Goal: Task Accomplishment & Management: Use online tool/utility

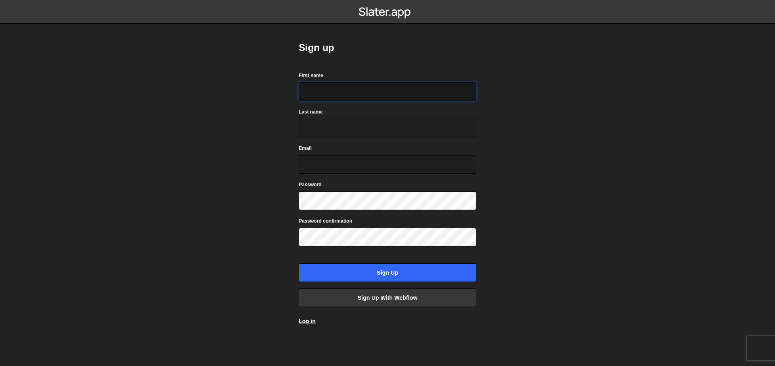
click at [329, 97] on input "First name" at bounding box center [388, 91] width 178 height 19
type input "Lilly"
click at [331, 131] on input "Last name" at bounding box center [388, 128] width 178 height 19
type input "Jones"
click at [331, 164] on input "Email" at bounding box center [388, 164] width 178 height 19
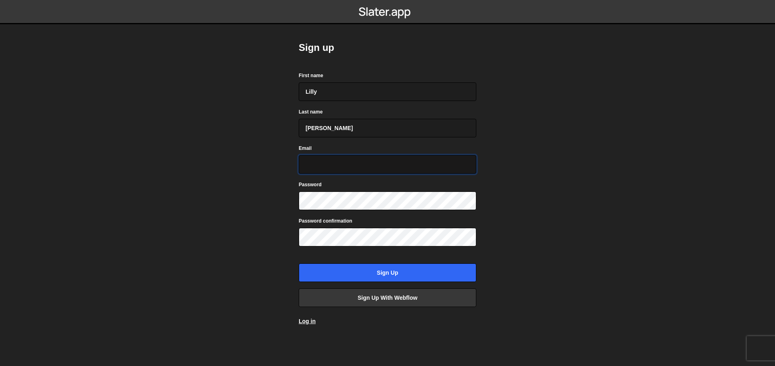
type input "lilly@patchfoundry.com.au"
click at [257, 197] on body "Sign up First name Lilly Last name Jones Email lilly@patchfoundry.com.au Passwo…" at bounding box center [387, 183] width 775 height 366
click at [253, 163] on body "Sign up First name Lilly Last name Jones Email lilly@patchfoundry.com.au Passwo…" at bounding box center [387, 183] width 775 height 366
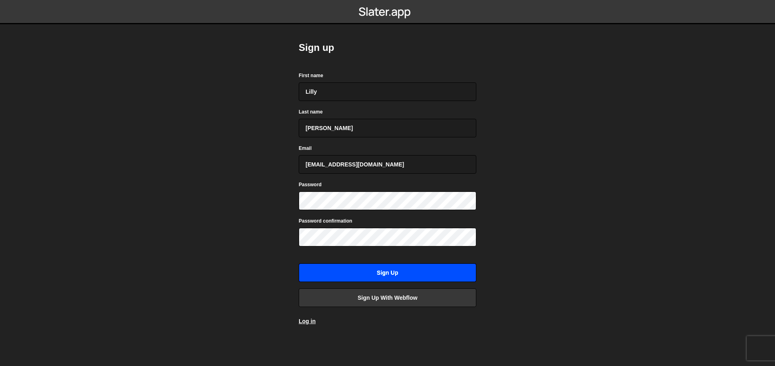
click at [377, 276] on input "Sign up" at bounding box center [388, 272] width 178 height 19
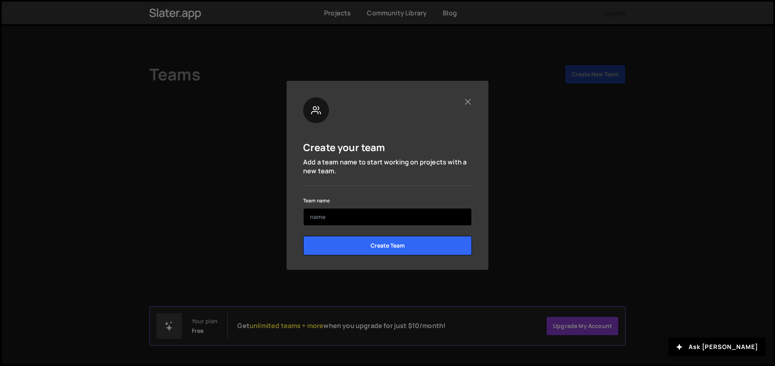
click at [348, 219] on input "text" at bounding box center [387, 217] width 169 height 18
click at [463, 108] on div at bounding box center [387, 110] width 169 height 26
click at [466, 103] on button "Close" at bounding box center [467, 101] width 8 height 8
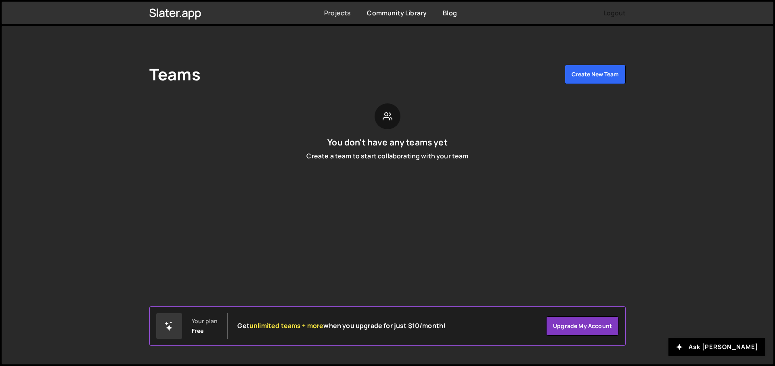
click at [332, 10] on link "Projects" at bounding box center [337, 12] width 27 height 9
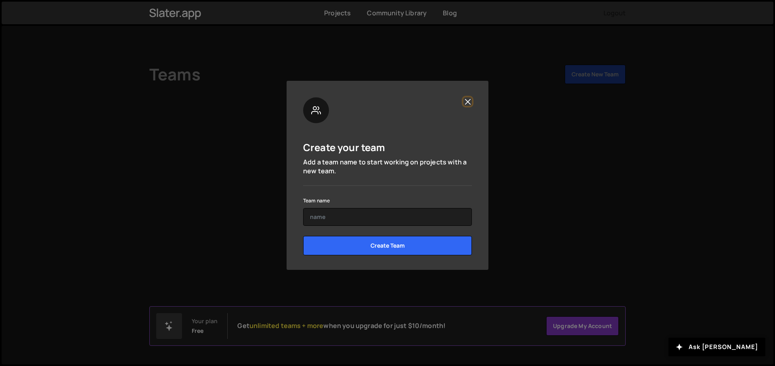
click at [469, 102] on button "Close" at bounding box center [467, 101] width 8 height 8
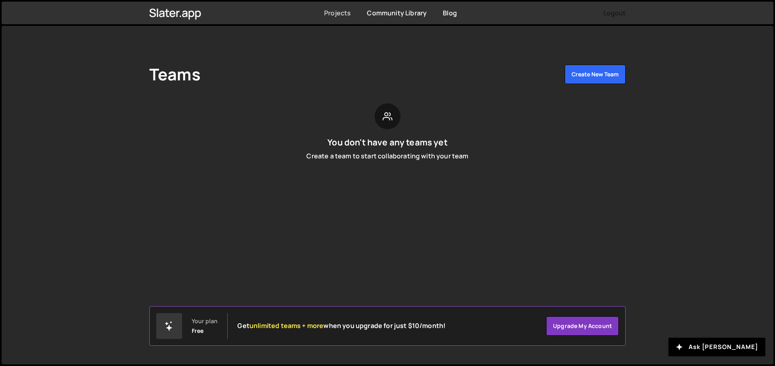
click at [338, 10] on link "Projects" at bounding box center [337, 12] width 27 height 9
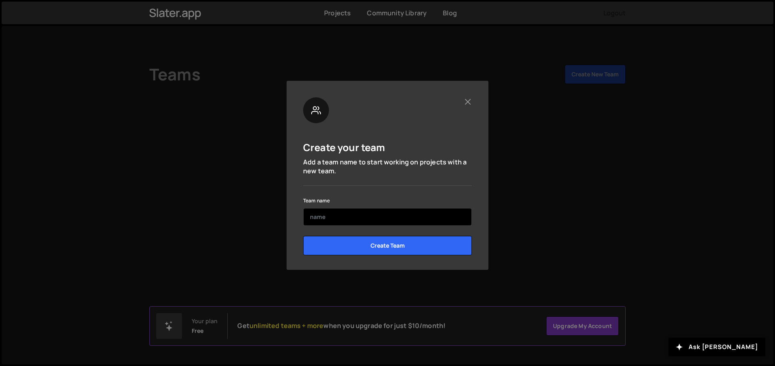
click at [348, 214] on input "text" at bounding box center [387, 217] width 169 height 18
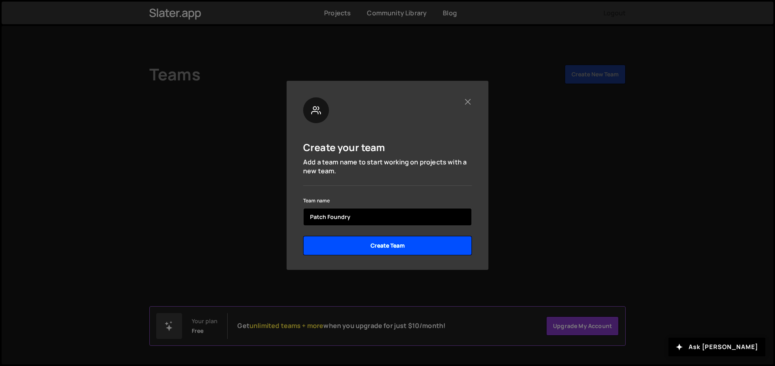
type input "Patch Foundry"
click at [367, 250] on input "Create Team" at bounding box center [387, 245] width 169 height 19
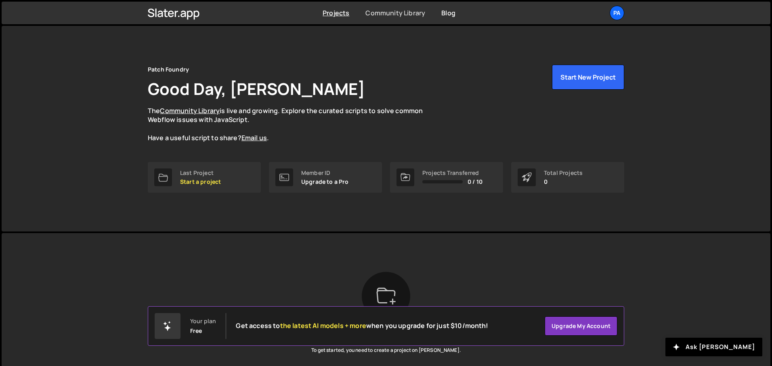
click at [379, 11] on link "Community Library" at bounding box center [395, 12] width 60 height 9
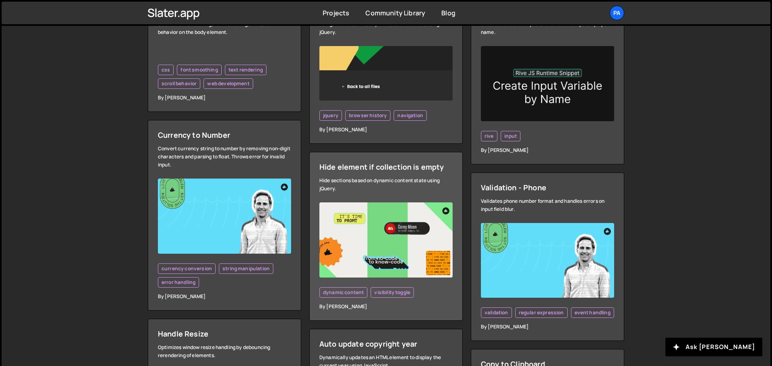
scroll to position [384, 0]
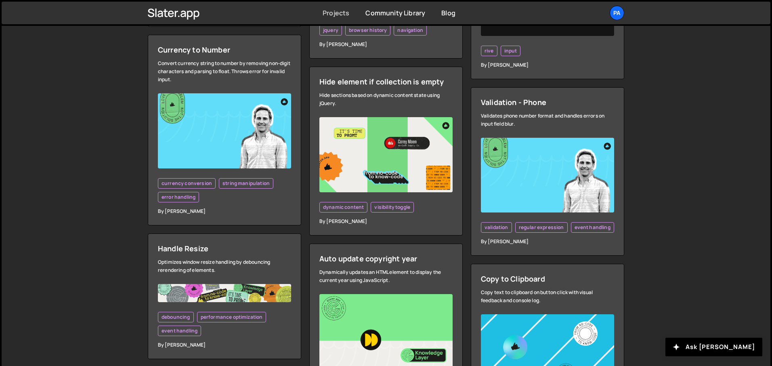
click at [337, 11] on link "Projects" at bounding box center [335, 12] width 27 height 9
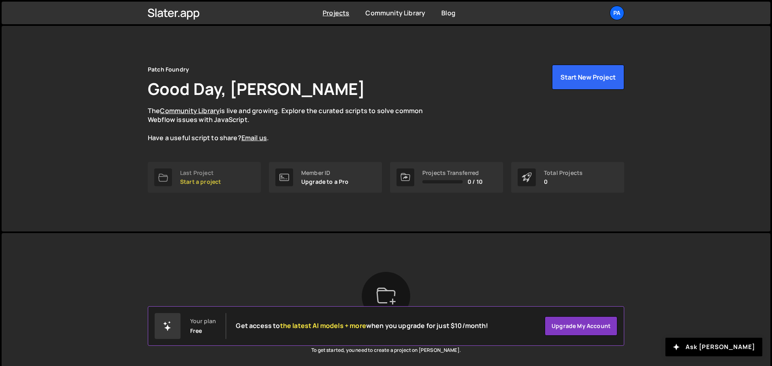
click at [207, 180] on p "Start a project" at bounding box center [200, 181] width 41 height 6
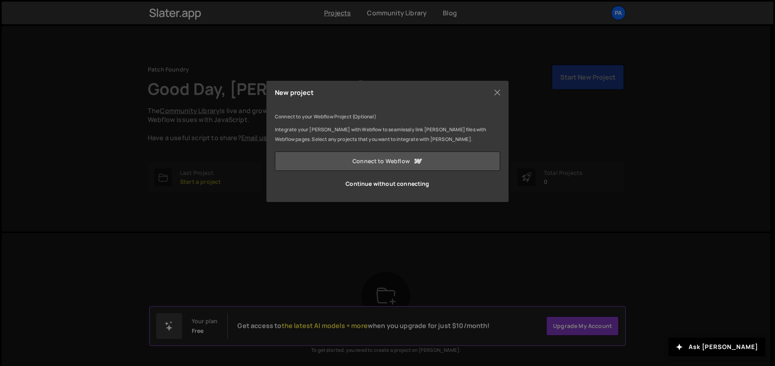
click at [406, 164] on link "Connect to Webflow" at bounding box center [387, 160] width 225 height 19
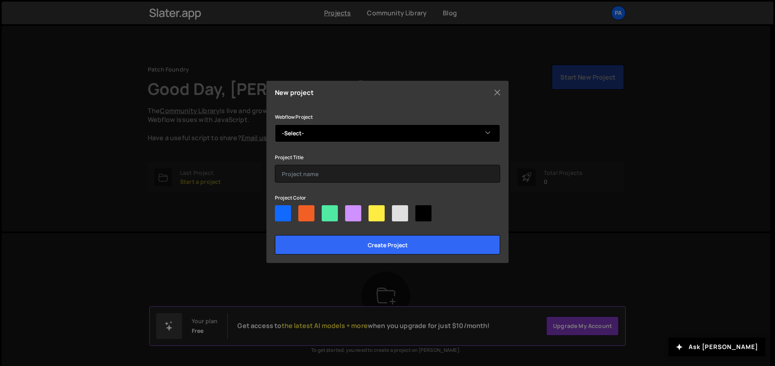
click at [372, 140] on select "-Select- Patch Foundry" at bounding box center [387, 133] width 225 height 18
select select "65e98c2cf83ec123cd34fba3"
click at [275, 124] on select "-Select- Patch Foundry" at bounding box center [387, 133] width 225 height 18
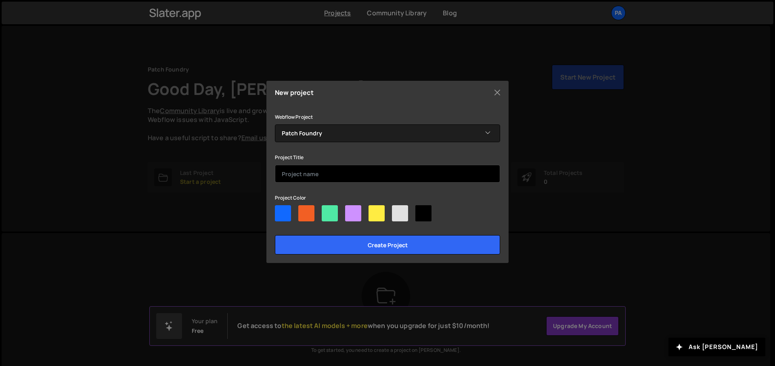
click at [335, 174] on input "text" at bounding box center [387, 174] width 225 height 18
type input "Patch"
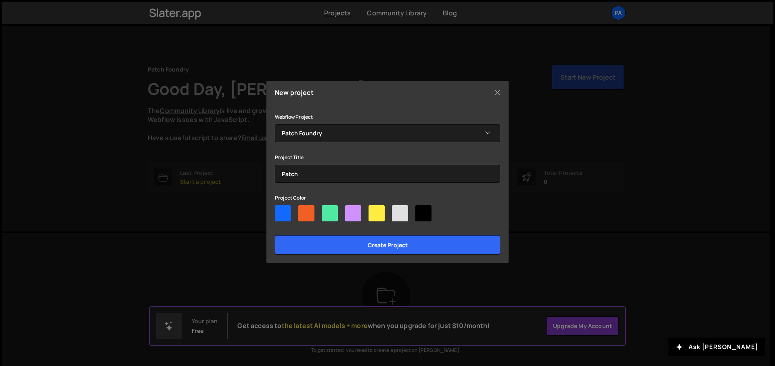
click at [354, 213] on div at bounding box center [353, 213] width 16 height 16
click at [350, 210] on input"] "radio" at bounding box center [347, 207] width 5 height 5
radio input"] "true"
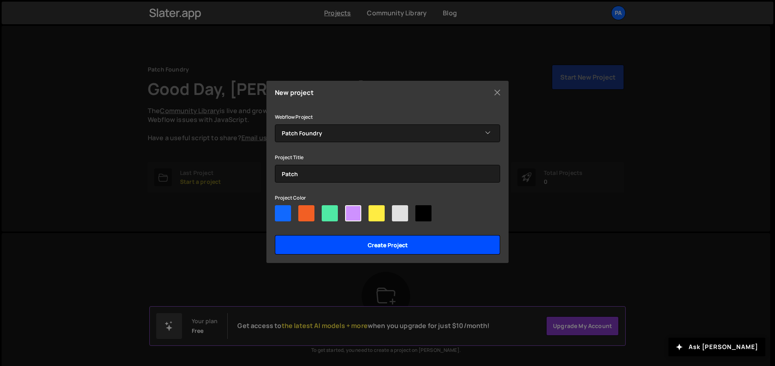
click at [383, 241] on input "Create project" at bounding box center [387, 244] width 225 height 19
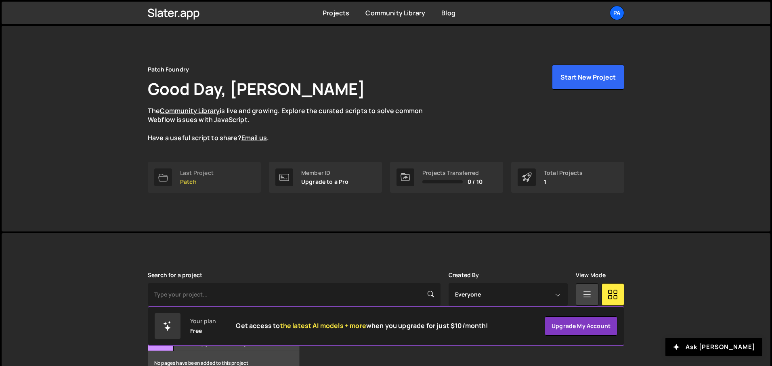
click at [172, 177] on div at bounding box center [163, 177] width 18 height 18
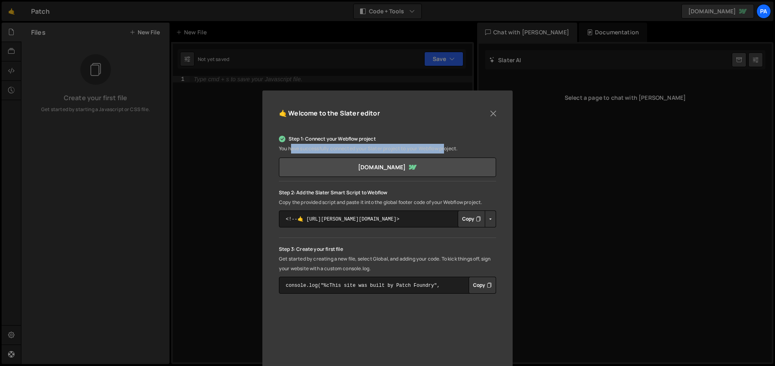
drag, startPoint x: 289, startPoint y: 149, endPoint x: 451, endPoint y: 147, distance: 161.9
click at [451, 147] on p "You have successfully connected your Slater project to your Webflow project." at bounding box center [387, 149] width 217 height 10
click at [452, 147] on p "You have successfully connected your Slater project to your Webflow project." at bounding box center [387, 149] width 217 height 10
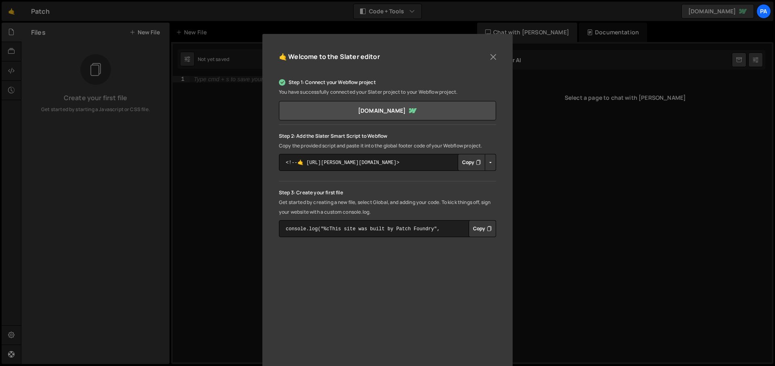
scroll to position [59, 0]
click at [464, 163] on button "Copy" at bounding box center [471, 160] width 27 height 17
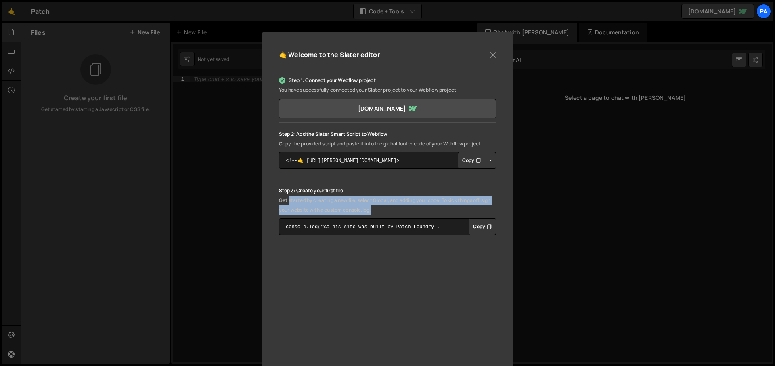
drag, startPoint x: 287, startPoint y: 199, endPoint x: 402, endPoint y: 209, distance: 115.9
click at [402, 209] on p "Get started by creating a new file, select Global, and adding your code. To kic…" at bounding box center [387, 204] width 217 height 19
click at [402, 210] on p "Get started by creating a new file, select Global, and adding your code. To kic…" at bounding box center [387, 204] width 217 height 19
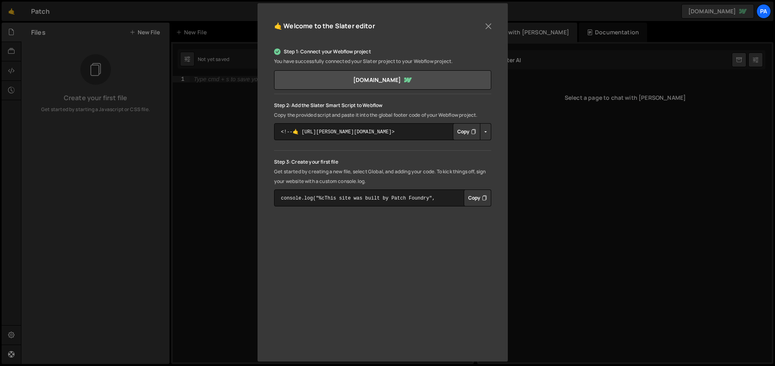
scroll to position [94, 0]
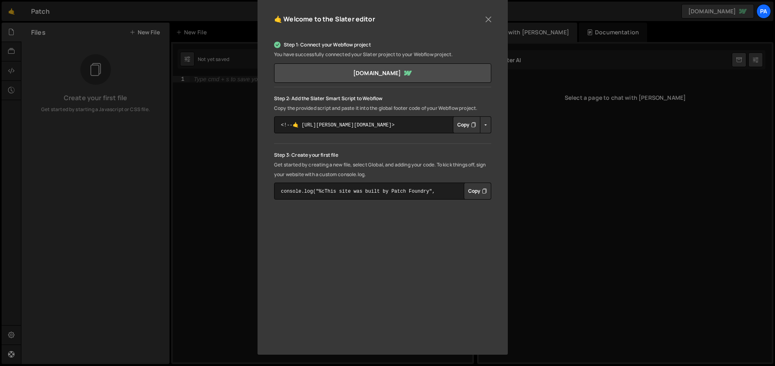
drag, startPoint x: 610, startPoint y: 348, endPoint x: 606, endPoint y: 337, distance: 11.5
click at [609, 348] on div "🤙 Welcome to the [PERSON_NAME] editor Step 1: Connect your Webflow project You …" at bounding box center [387, 183] width 775 height 366
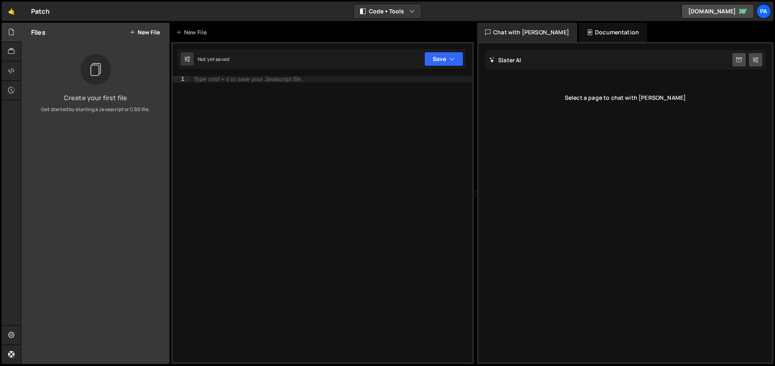
click at [142, 33] on button "New File" at bounding box center [145, 32] width 30 height 6
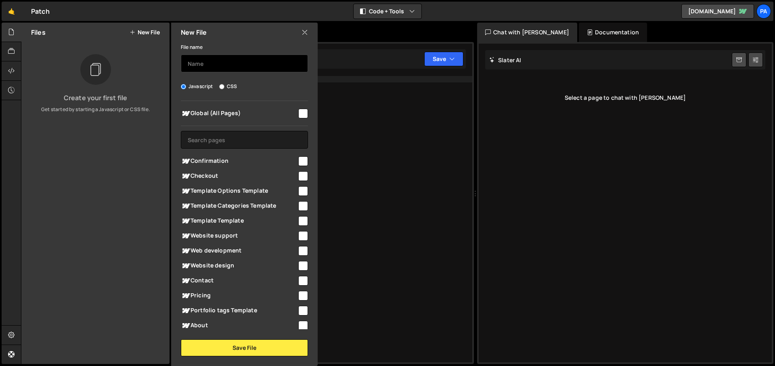
click at [214, 64] on input "text" at bounding box center [244, 63] width 127 height 18
type input "Staggering button"
click at [298, 114] on input "checkbox" at bounding box center [303, 114] width 10 height 10
checkbox input "true"
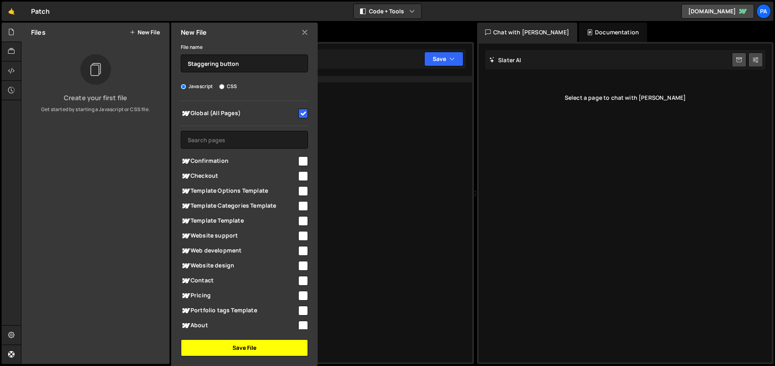
click at [239, 352] on button "Save File" at bounding box center [244, 347] width 127 height 17
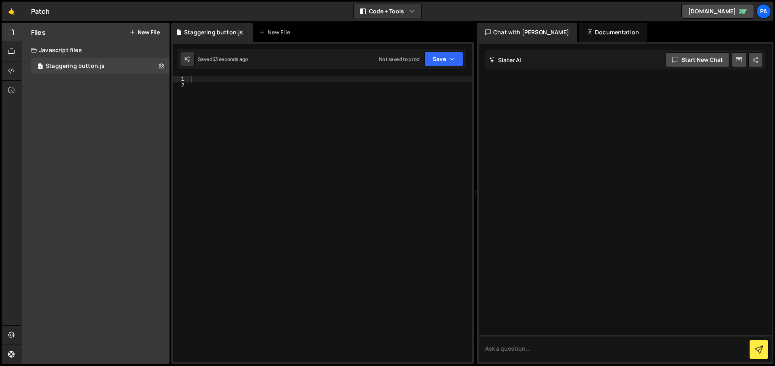
click at [211, 84] on div at bounding box center [331, 225] width 283 height 299
click at [216, 79] on div at bounding box center [331, 225] width 283 height 299
paste textarea "});"
type textarea "});"
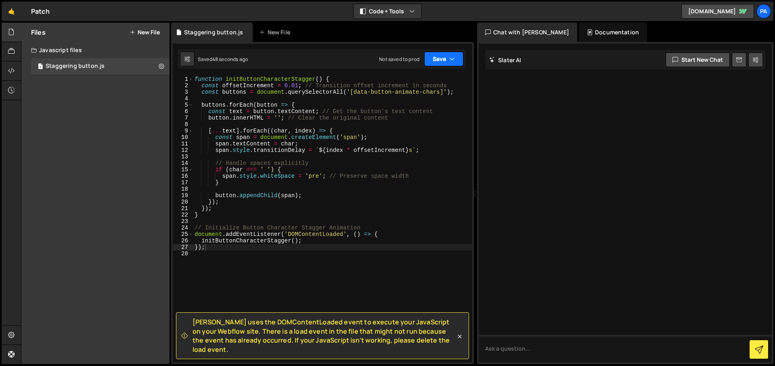
click at [452, 58] on icon "button" at bounding box center [452, 59] width 6 height 8
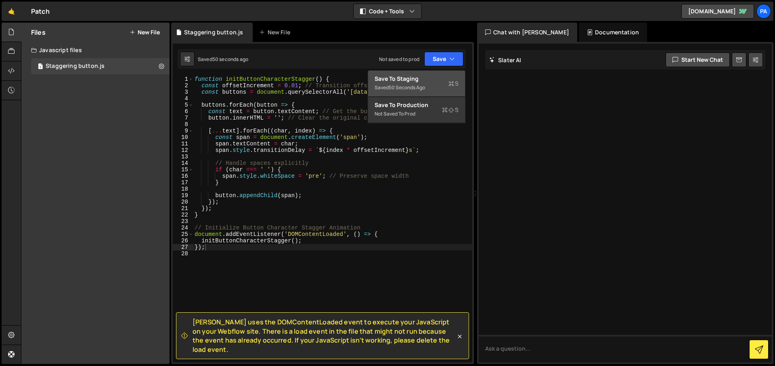
click at [427, 80] on div "Save to Staging S" at bounding box center [417, 79] width 84 height 8
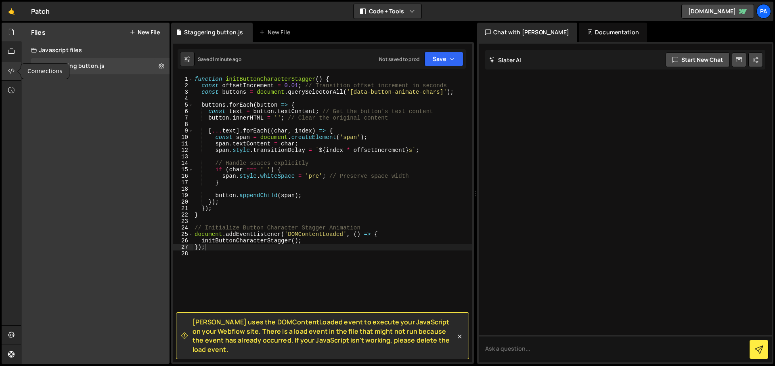
click at [12, 70] on icon at bounding box center [11, 70] width 6 height 9
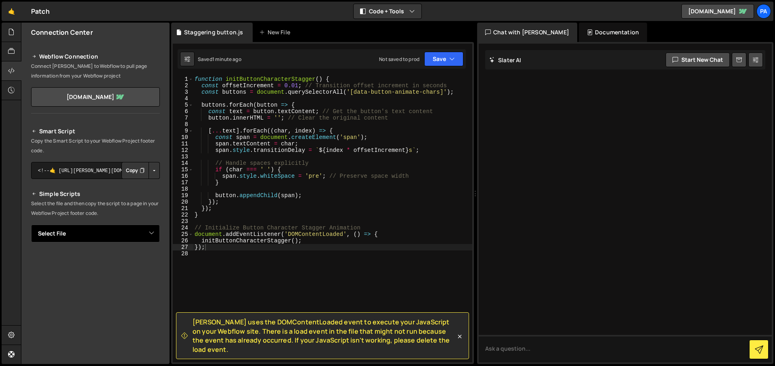
click at [139, 236] on select "Select File Staggering button.js" at bounding box center [95, 233] width 129 height 18
select select "46662"
click at [31, 224] on select "Select File Staggering button.js" at bounding box center [95, 233] width 129 height 18
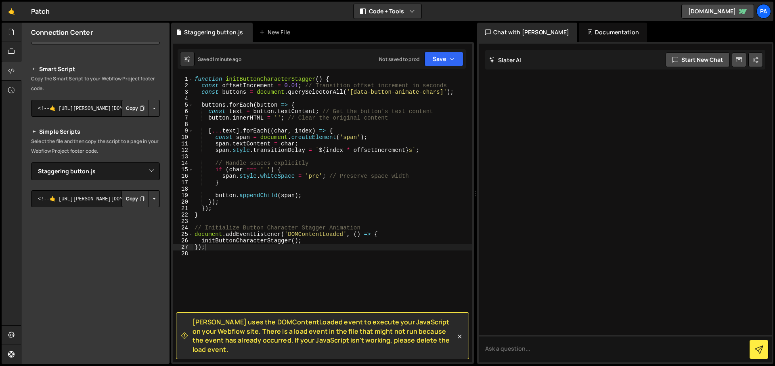
click at [131, 200] on button "Copy" at bounding box center [134, 198] width 27 height 17
click at [150, 198] on button "Button group with nested dropdown" at bounding box center [154, 198] width 11 height 17
click at [134, 215] on link "Copy Staging js" at bounding box center [125, 213] width 67 height 11
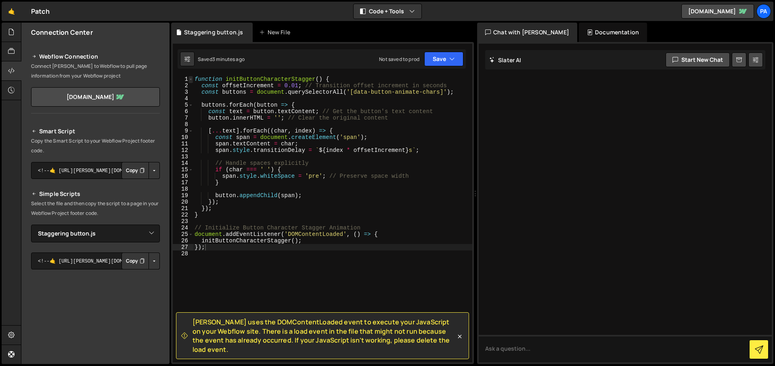
click at [193, 78] on span at bounding box center [190, 79] width 4 height 6
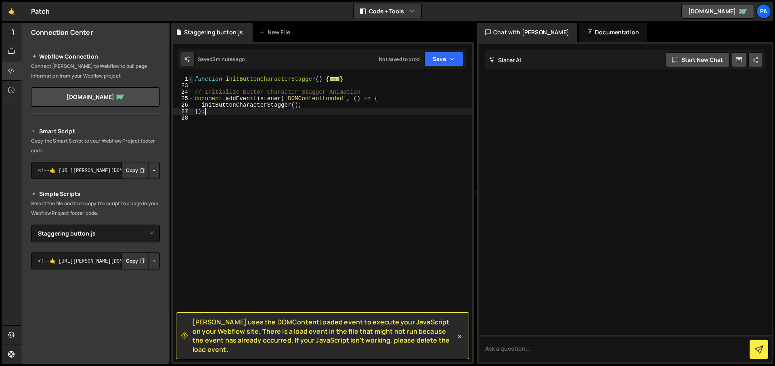
click at [190, 79] on span at bounding box center [190, 79] width 4 height 6
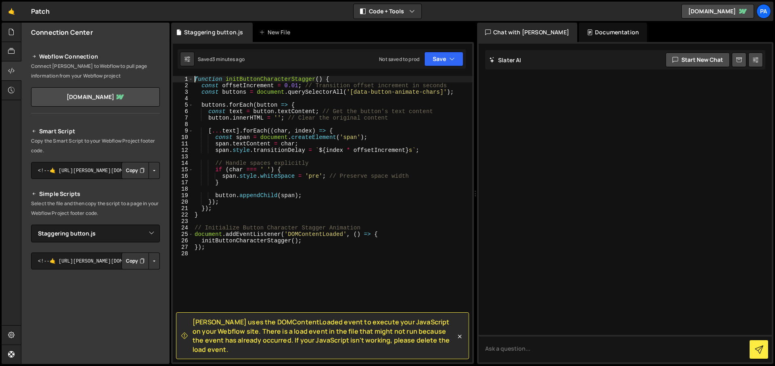
click at [195, 80] on div "function initButtonCharacterStagger ( ) { const offsetIncrement = 0.01 ; // Tra…" at bounding box center [332, 225] width 279 height 299
type textarea "function initButtonCharacterStagger() {"
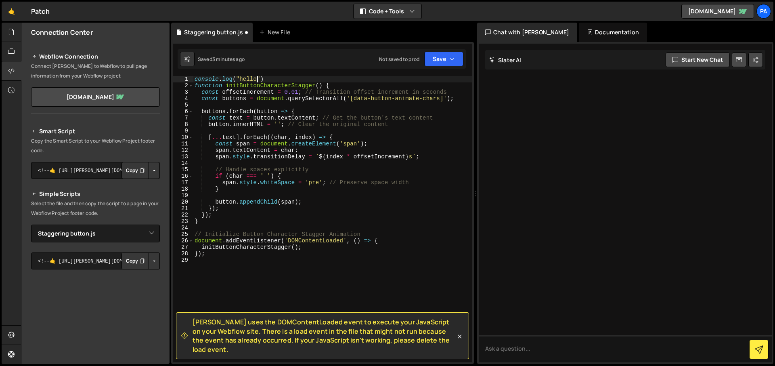
scroll to position [0, 4]
click at [451, 60] on icon "button" at bounding box center [452, 59] width 6 height 8
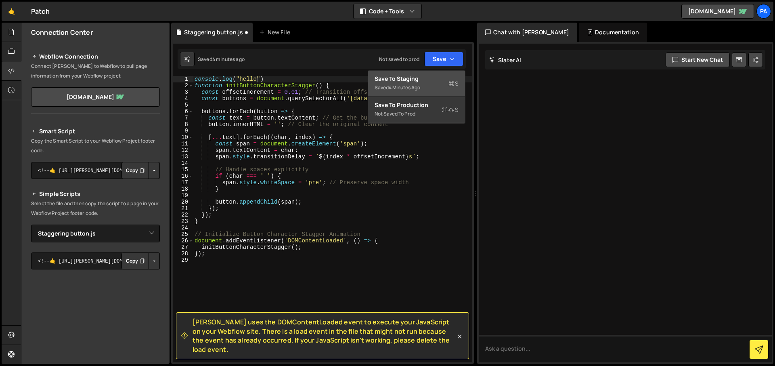
click at [414, 87] on div "4 minutes ago" at bounding box center [404, 87] width 31 height 7
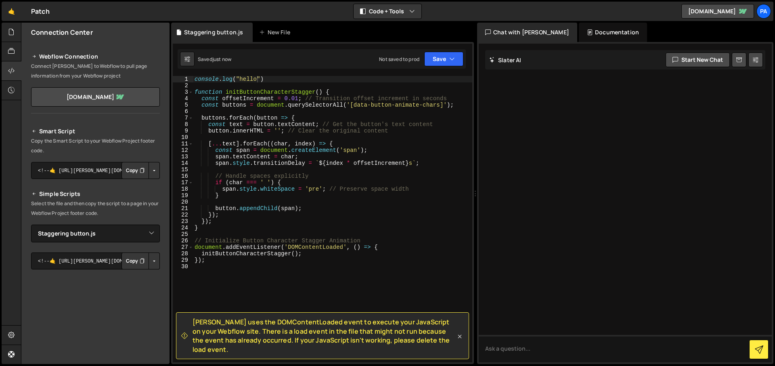
click at [461, 339] on icon at bounding box center [460, 336] width 8 height 8
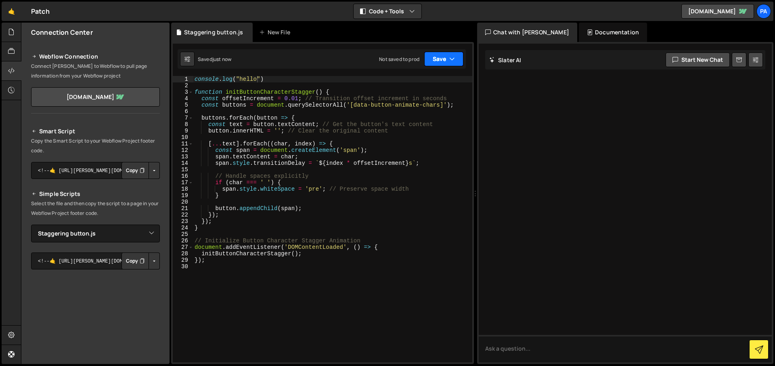
click at [451, 60] on icon "button" at bounding box center [452, 59] width 6 height 8
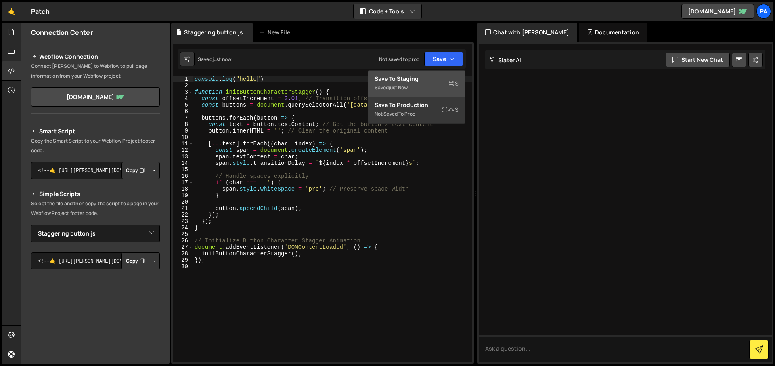
click at [427, 80] on div "Save to Staging S" at bounding box center [417, 79] width 84 height 8
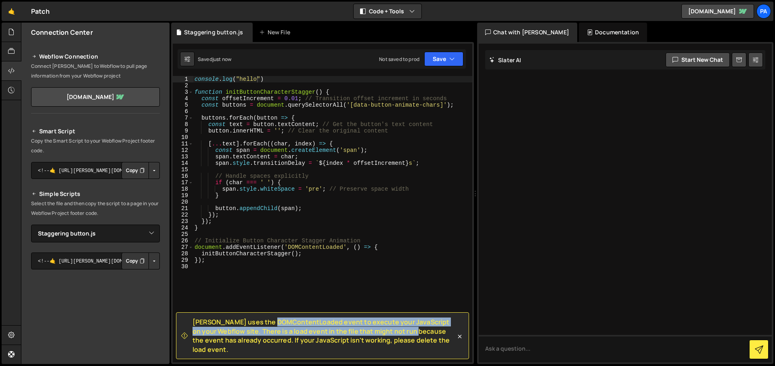
drag, startPoint x: 229, startPoint y: 331, endPoint x: 379, endPoint y: 340, distance: 150.8
click at [379, 340] on span "[PERSON_NAME] uses the DOMContentLoaded event to execute your JavaScript on you…" at bounding box center [324, 335] width 263 height 36
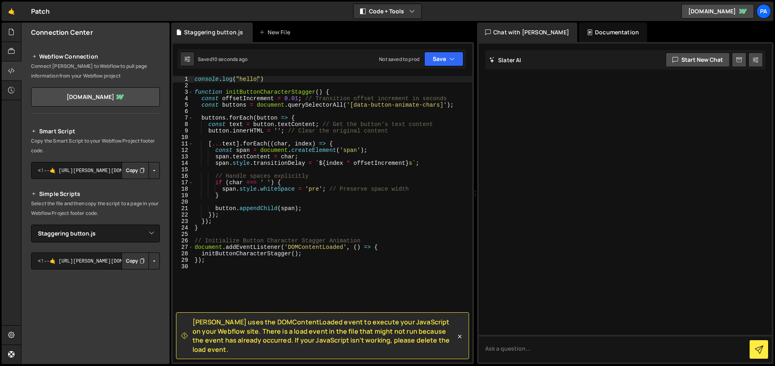
click at [237, 340] on span "[PERSON_NAME] uses the DOMContentLoaded event to execute your JavaScript on you…" at bounding box center [324, 335] width 263 height 36
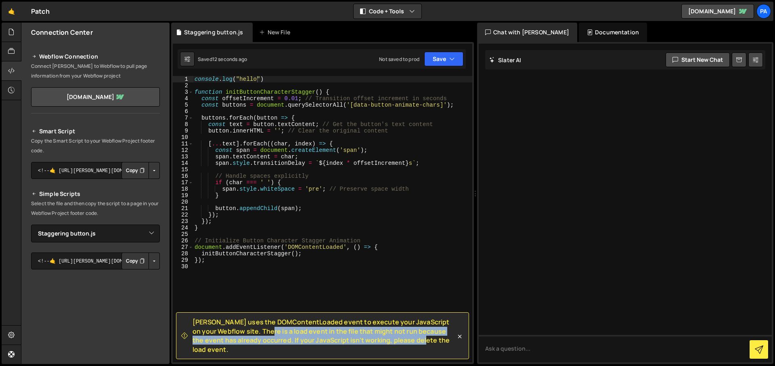
drag, startPoint x: 234, startPoint y: 340, endPoint x: 379, endPoint y: 353, distance: 145.1
click at [379, 353] on span "[PERSON_NAME] uses the DOMContentLoaded event to execute your JavaScript on you…" at bounding box center [324, 335] width 263 height 36
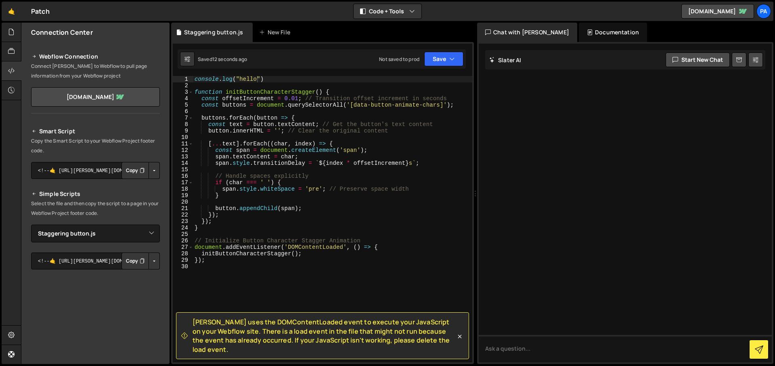
click at [389, 346] on span "[PERSON_NAME] uses the DOMContentLoaded event to execute your JavaScript on you…" at bounding box center [324, 335] width 263 height 36
click at [113, 99] on link "[DOMAIN_NAME]" at bounding box center [95, 96] width 129 height 19
drag, startPoint x: 425, startPoint y: 350, endPoint x: 179, endPoint y: 332, distance: 246.5
click at [179, 332] on div "[PERSON_NAME] uses the DOMContentLoaded event to execute your JavaScript on you…" at bounding box center [322, 335] width 293 height 47
copy span "[PERSON_NAME] uses the DOMContentLoaded event to execute your JavaScript on you…"
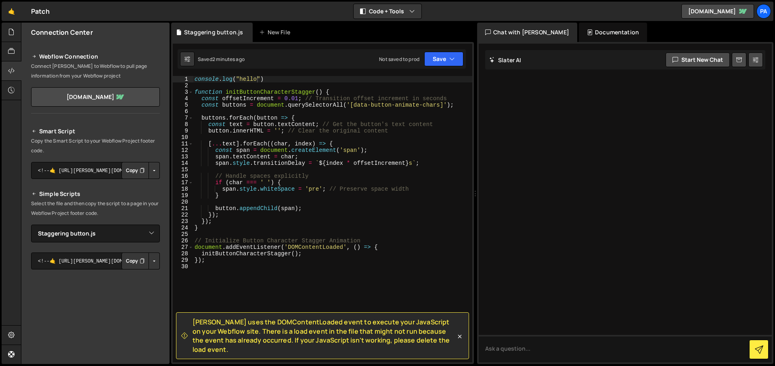
type textarea "initButtonCharacterStagger();"
click at [313, 256] on div "console . log ( "hello" ) function initButtonCharacterStagger ( ) { const offse…" at bounding box center [332, 225] width 279 height 299
click at [607, 181] on div at bounding box center [625, 203] width 293 height 318
click at [10, 52] on icon at bounding box center [11, 51] width 6 height 9
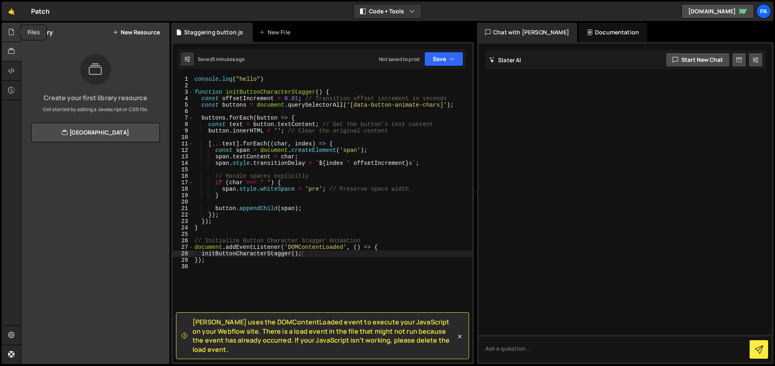
click at [15, 38] on div at bounding box center [12, 32] width 20 height 19
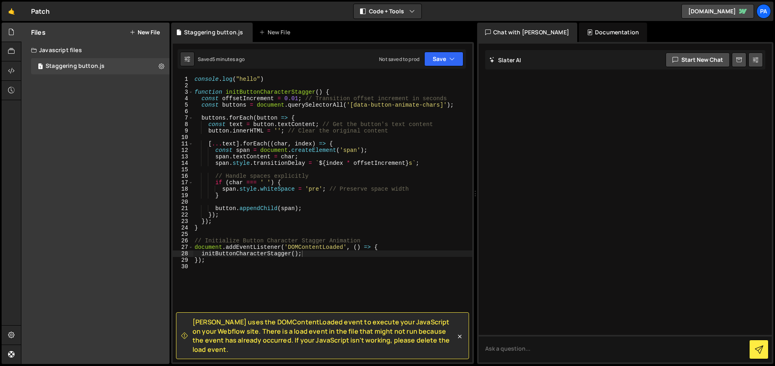
click at [151, 27] on div "Files New File" at bounding box center [95, 32] width 148 height 19
click at [151, 33] on button "New File" at bounding box center [145, 32] width 30 height 6
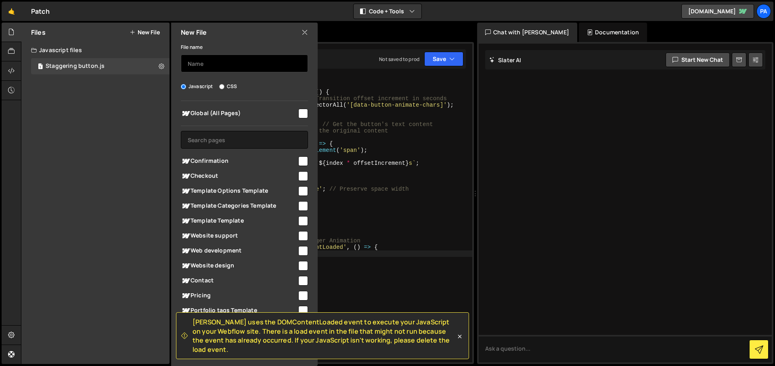
click at [219, 66] on input "text" at bounding box center [244, 63] width 127 height 18
type input "Staggering button"
click at [220, 88] on input "CSS" at bounding box center [221, 86] width 5 height 5
radio input "true"
click at [299, 110] on input "checkbox" at bounding box center [303, 114] width 10 height 10
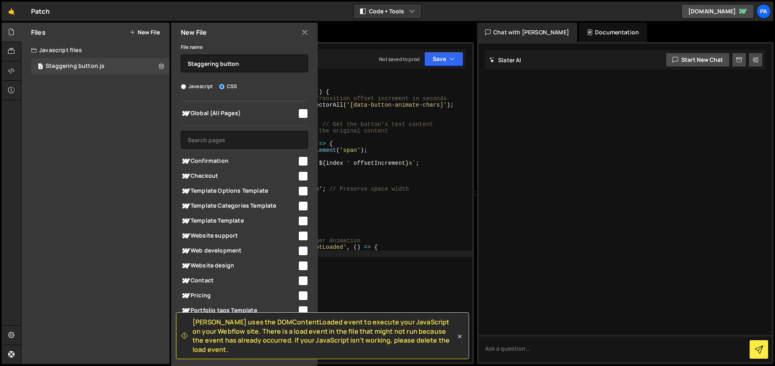
checkbox input "true"
click at [459, 338] on icon at bounding box center [460, 336] width 4 height 4
radio input "true"
checkbox input "false"
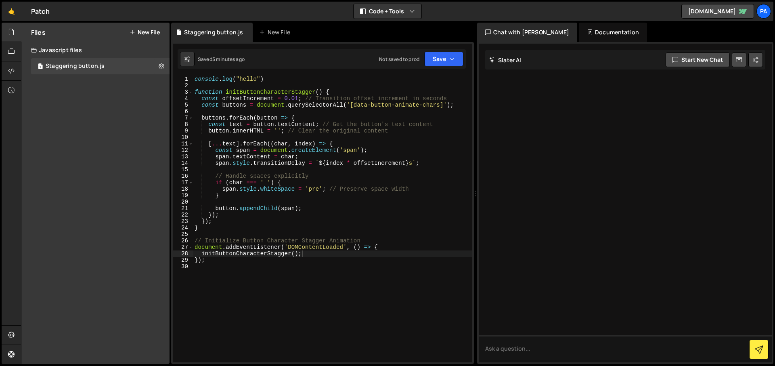
click at [149, 31] on button "New File" at bounding box center [145, 32] width 30 height 6
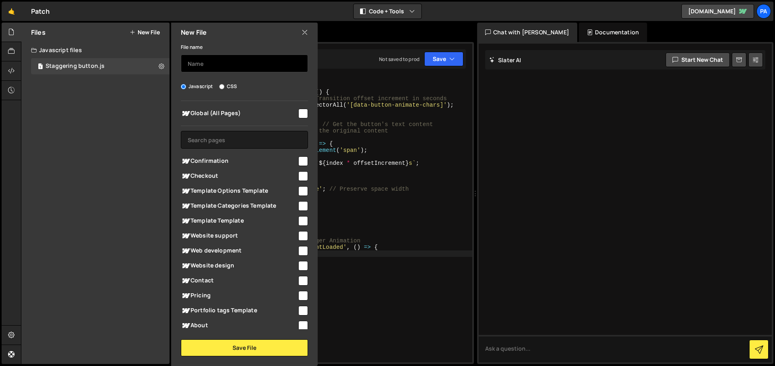
click at [245, 65] on input "text" at bounding box center [244, 63] width 127 height 18
type input "Staggering button"
click at [223, 87] on input "CSS" at bounding box center [221, 86] width 5 height 5
radio input "true"
click at [304, 114] on input "checkbox" at bounding box center [303, 114] width 10 height 10
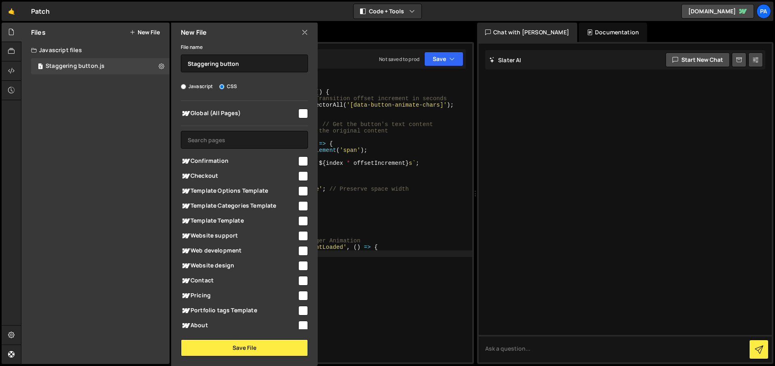
checkbox input "true"
click at [255, 347] on button "Save File" at bounding box center [244, 347] width 127 height 17
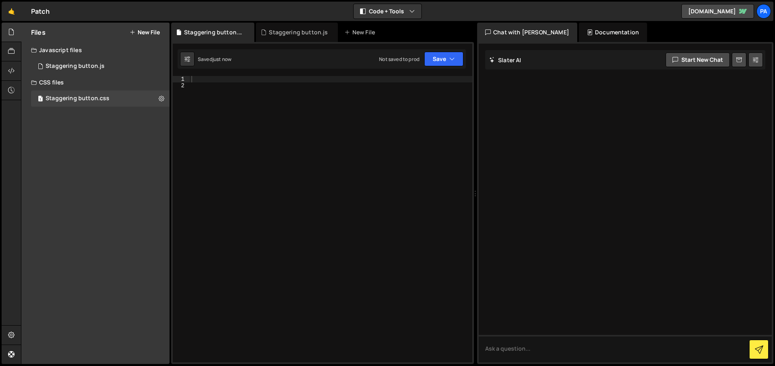
click at [208, 84] on div at bounding box center [331, 225] width 283 height 299
click at [246, 78] on div at bounding box center [331, 225] width 283 height 299
paste textarea "}"
type textarea "}"
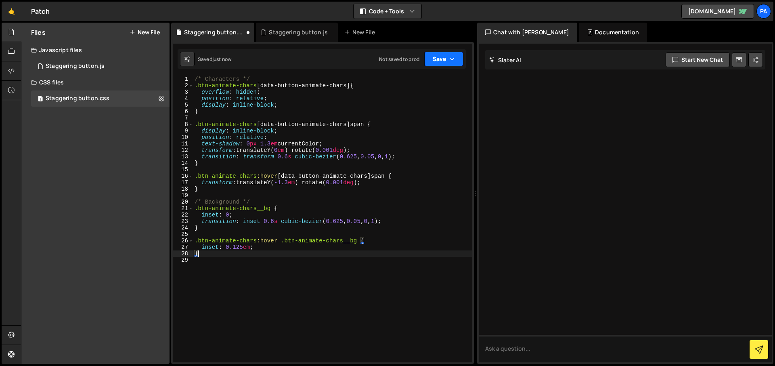
click at [454, 60] on icon "button" at bounding box center [452, 59] width 6 height 8
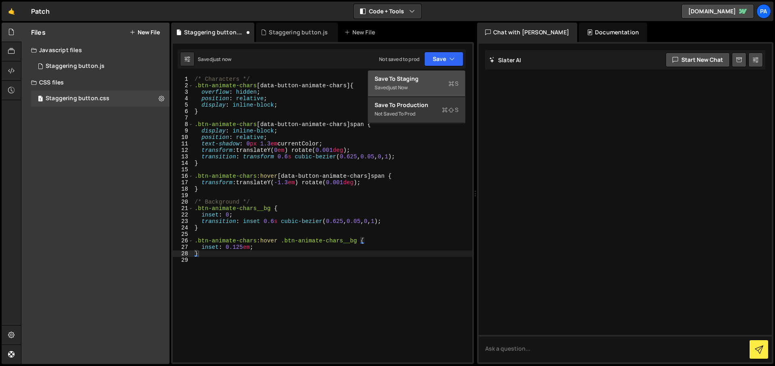
click at [418, 80] on div "Save to Staging S" at bounding box center [417, 79] width 84 height 8
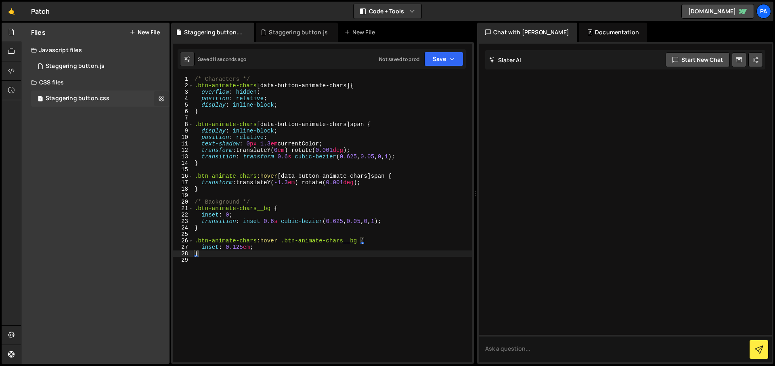
click at [161, 98] on icon at bounding box center [162, 98] width 6 height 8
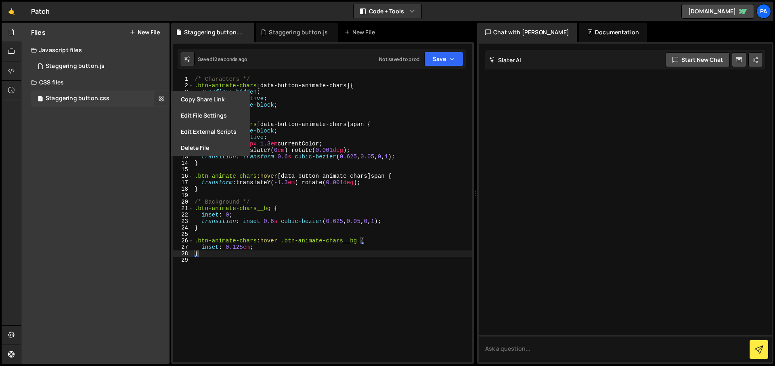
click at [161, 98] on icon at bounding box center [162, 98] width 6 height 8
click at [279, 260] on div "/* Characters */ .btn-animate-chars [ data-button-animate-chars ] { overflow : …" at bounding box center [332, 225] width 279 height 299
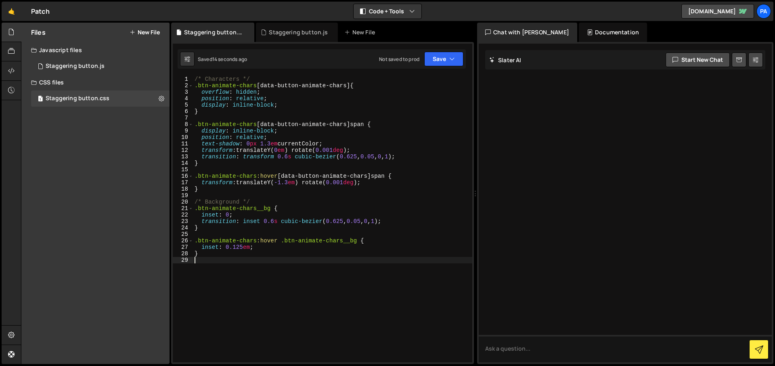
click at [350, 295] on div "/* Characters */ .btn-animate-chars [ data-button-animate-chars ] { overflow : …" at bounding box center [332, 225] width 279 height 299
click at [13, 70] on icon at bounding box center [11, 70] width 6 height 9
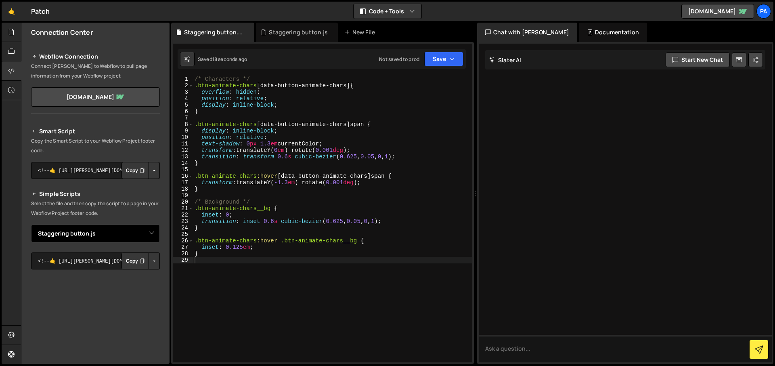
click at [138, 237] on select "Select File Staggering button.js Staggering button.css" at bounding box center [95, 233] width 129 height 18
select select "46663"
click at [31, 224] on select "Select File Staggering button.js Staggering button.css" at bounding box center [95, 233] width 129 height 18
click at [135, 260] on button "Copy" at bounding box center [134, 260] width 27 height 17
click at [149, 260] on button "Button group with nested dropdown" at bounding box center [154, 260] width 11 height 17
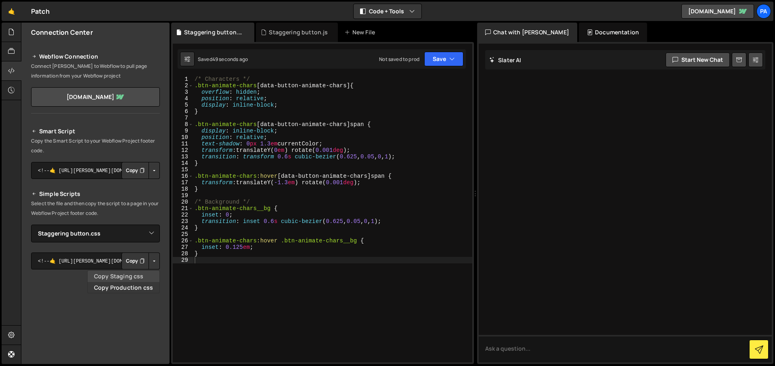
click at [129, 276] on link "Copy Staging css" at bounding box center [124, 275] width 72 height 11
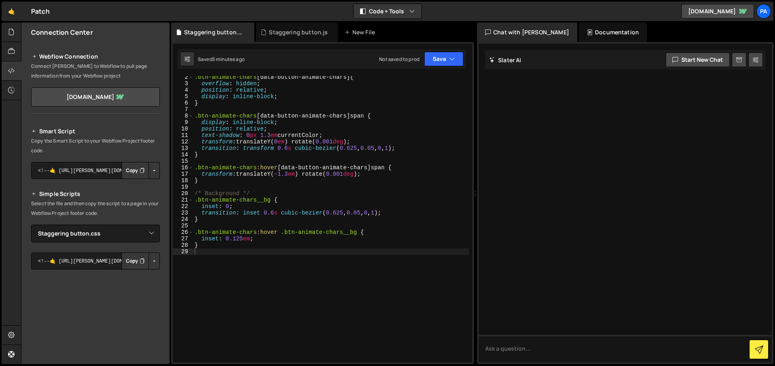
scroll to position [0, 0]
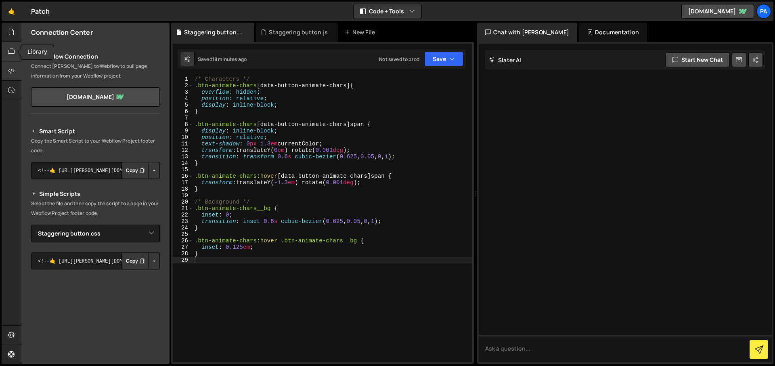
click at [11, 51] on icon at bounding box center [11, 51] width 6 height 9
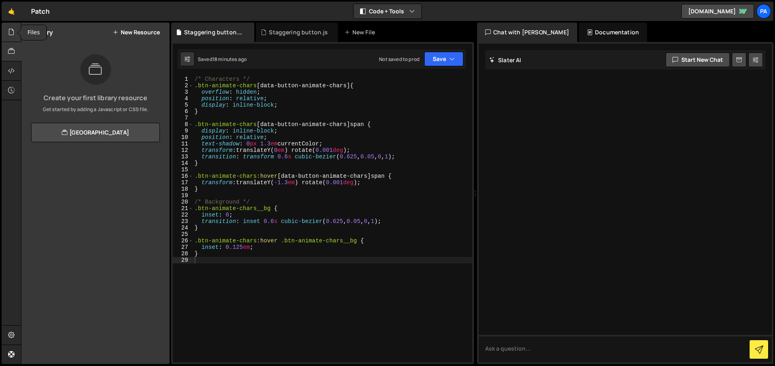
click at [12, 35] on icon at bounding box center [11, 31] width 6 height 9
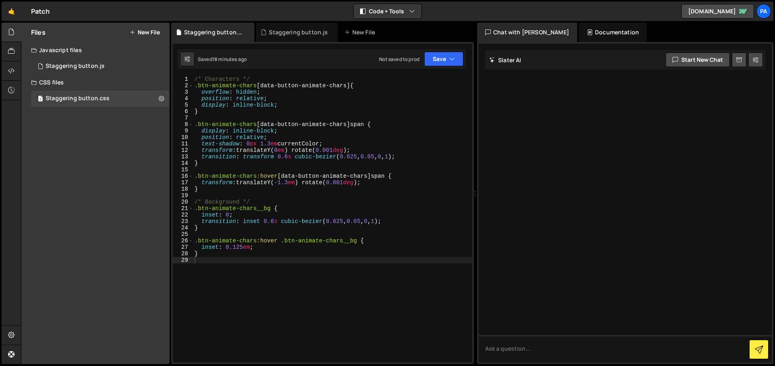
click at [82, 138] on div "Files New File Create your first file Get started by starting a Javascript or C…" at bounding box center [95, 193] width 148 height 341
click at [140, 34] on button "New File" at bounding box center [145, 32] width 30 height 6
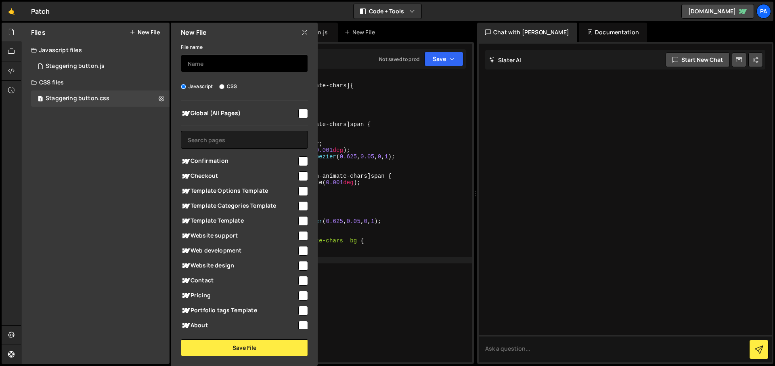
click at [223, 65] on input "text" at bounding box center [244, 63] width 127 height 18
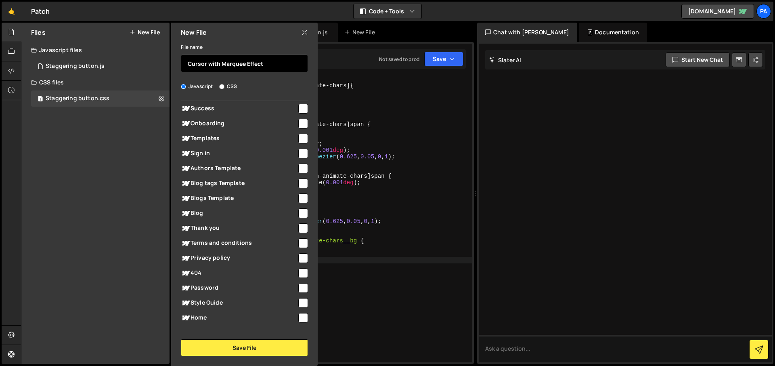
scroll to position [299, 0]
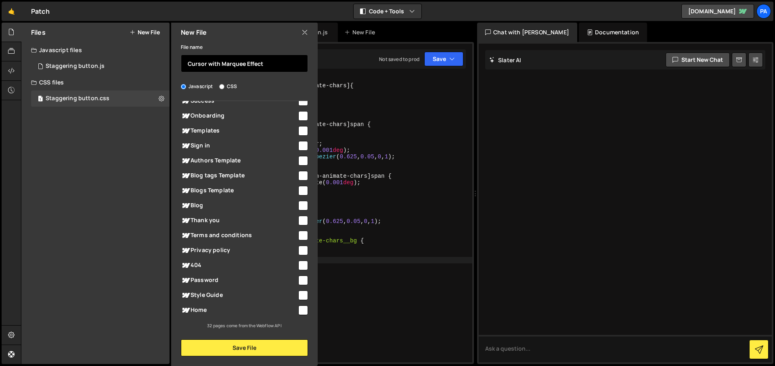
type input "Cursor with Marquee Effect"
click at [298, 311] on input "checkbox" at bounding box center [303, 310] width 10 height 10
checkbox input "true"
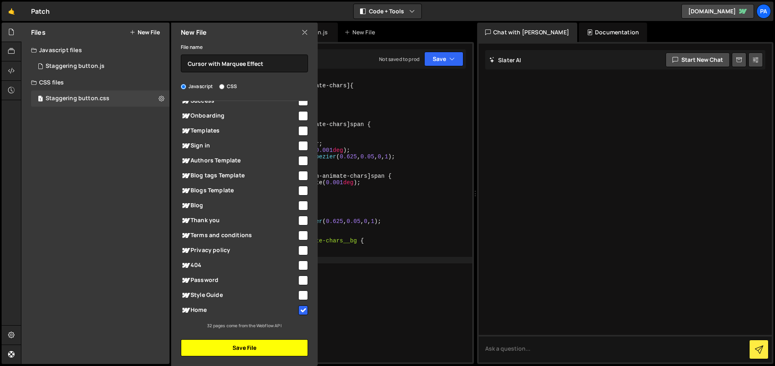
click at [265, 347] on button "Save File" at bounding box center [244, 347] width 127 height 17
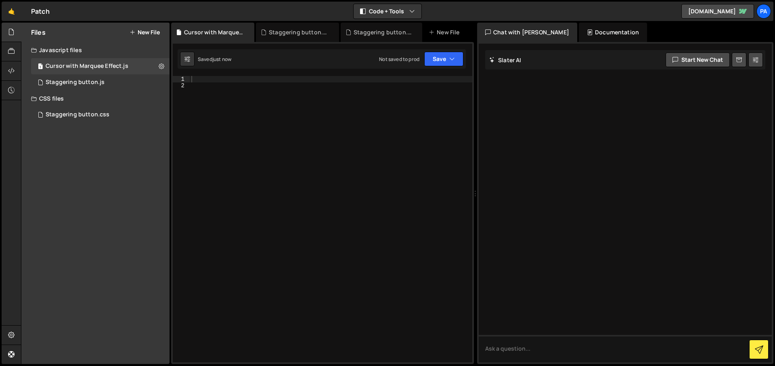
click at [332, 127] on div at bounding box center [331, 225] width 283 height 299
click at [256, 86] on div at bounding box center [331, 225] width 283 height 299
click at [255, 82] on div at bounding box center [331, 225] width 283 height 299
paste textarea "});"
type textarea "});"
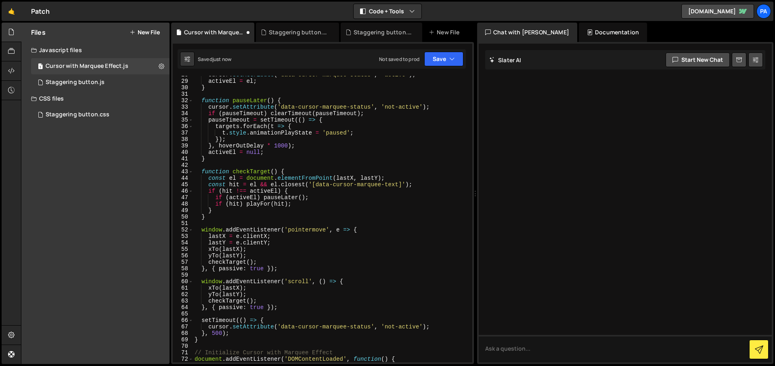
scroll to position [0, 0]
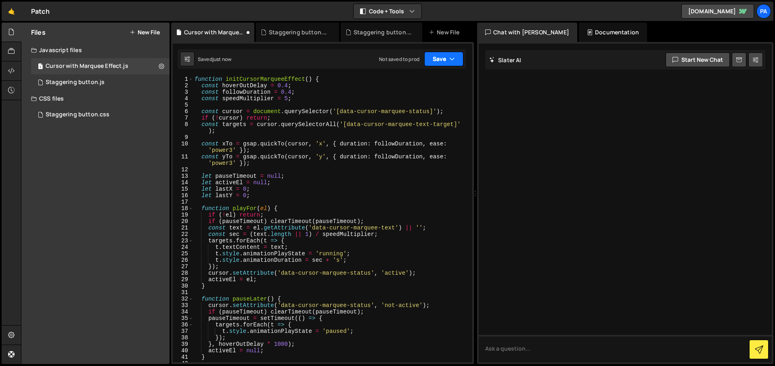
click at [448, 60] on button "Save" at bounding box center [443, 59] width 39 height 15
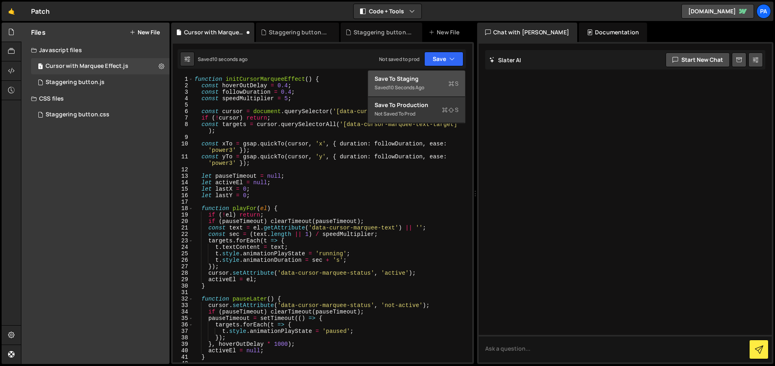
click at [420, 78] on div "Save to Staging S" at bounding box center [417, 79] width 84 height 8
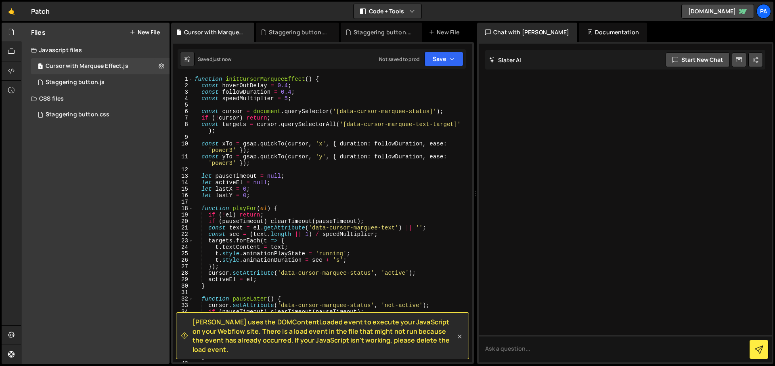
click at [461, 340] on icon at bounding box center [460, 336] width 8 height 8
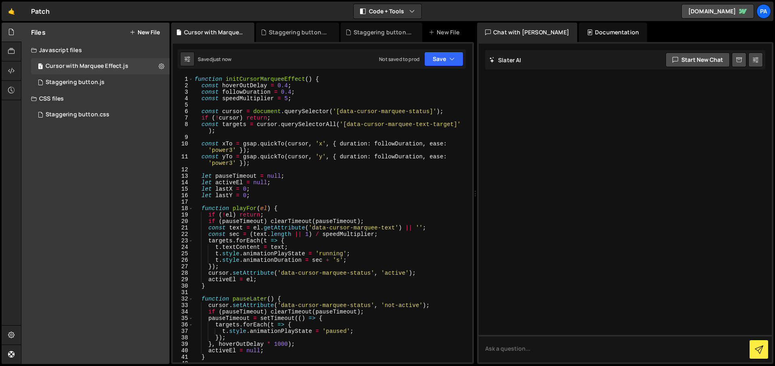
click at [151, 33] on button "New File" at bounding box center [145, 32] width 30 height 6
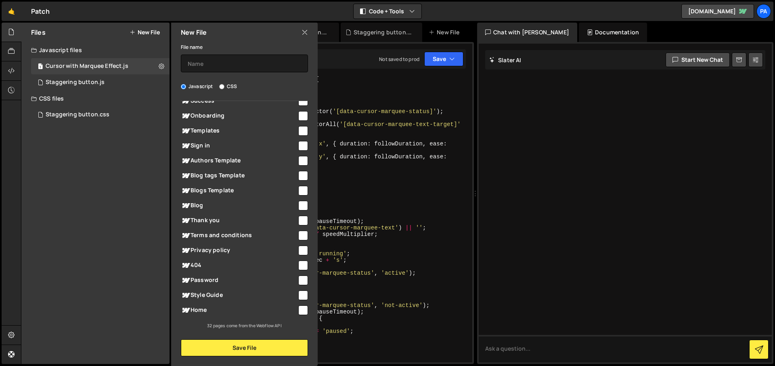
click at [225, 86] on label "CSS" at bounding box center [228, 86] width 18 height 8
click at [224, 86] on input "CSS" at bounding box center [221, 86] width 5 height 5
radio input "true"
click at [249, 64] on input "text" at bounding box center [244, 63] width 127 height 18
type input "Cursor with Marquee Effect"
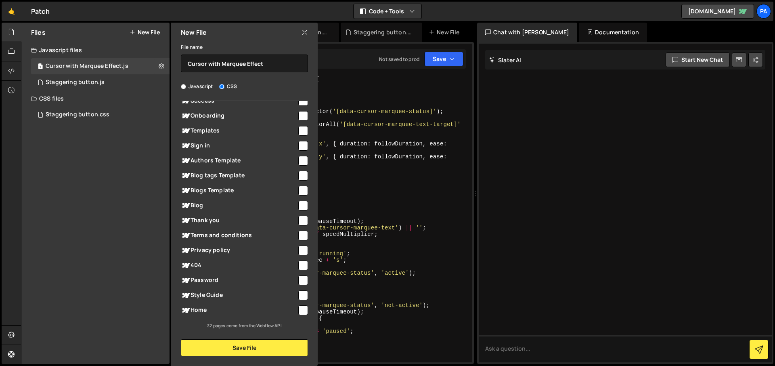
click at [298, 314] on input "checkbox" at bounding box center [303, 310] width 10 height 10
checkbox input "true"
click at [275, 349] on button "Save File" at bounding box center [244, 347] width 127 height 17
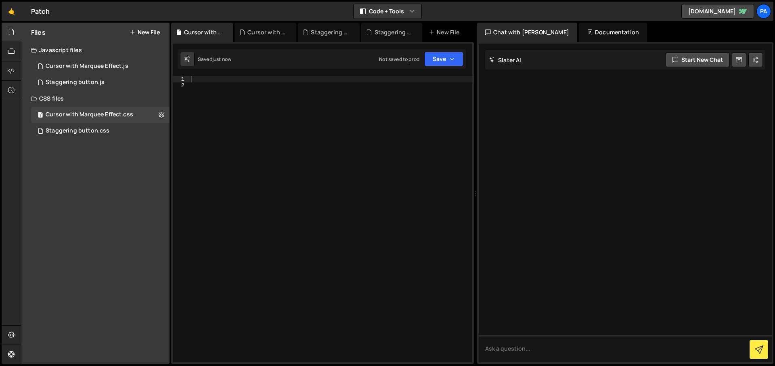
click at [230, 78] on div at bounding box center [331, 225] width 283 height 299
paste textarea "}"
type textarea "}"
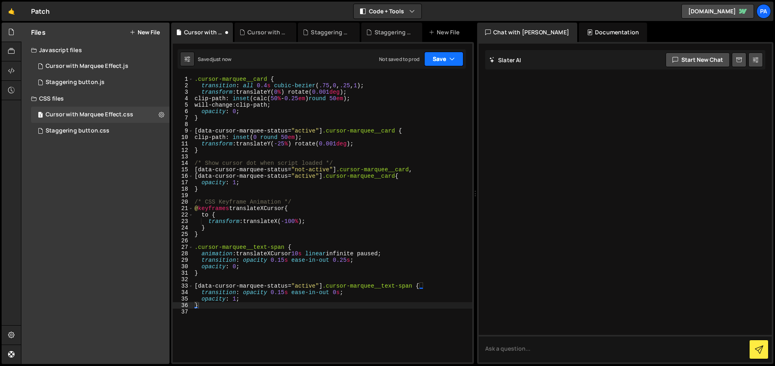
click at [447, 59] on button "Save" at bounding box center [443, 59] width 39 height 15
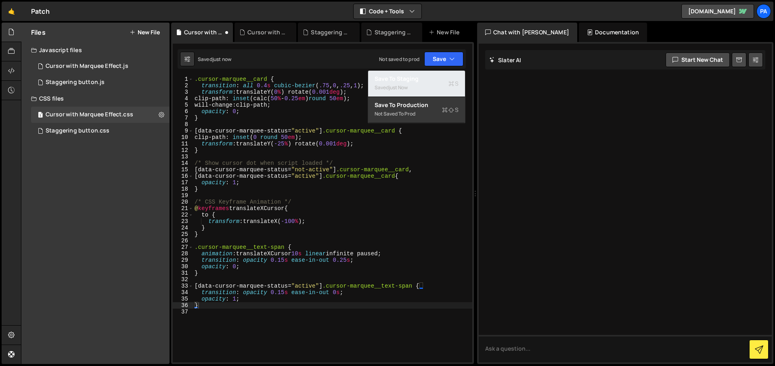
click at [418, 83] on div "Saved just now" at bounding box center [417, 88] width 84 height 10
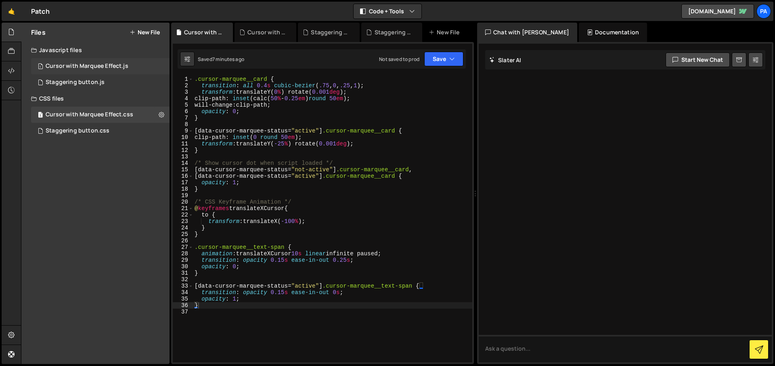
click at [77, 66] on div "Cursor with Marquee Effect.js" at bounding box center [87, 66] width 83 height 7
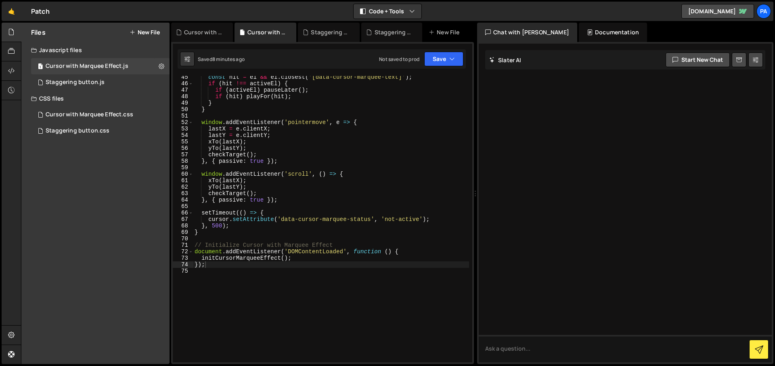
scroll to position [331, 0]
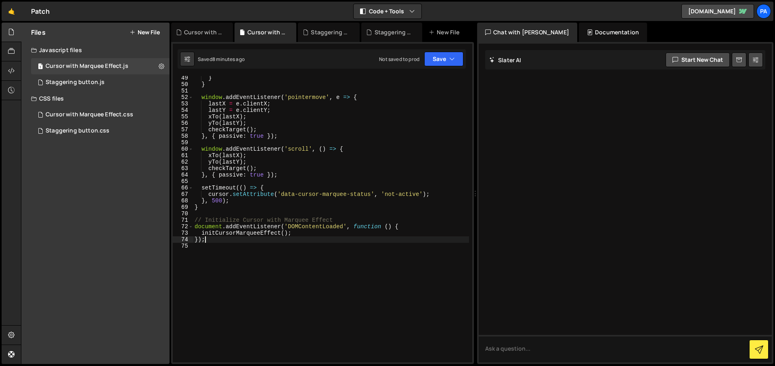
click at [333, 237] on div "} } window . addEventListener ( 'pointermove' , e => { lastX = e . clientX ; la…" at bounding box center [331, 224] width 276 height 299
click at [449, 57] on icon "button" at bounding box center [452, 59] width 6 height 8
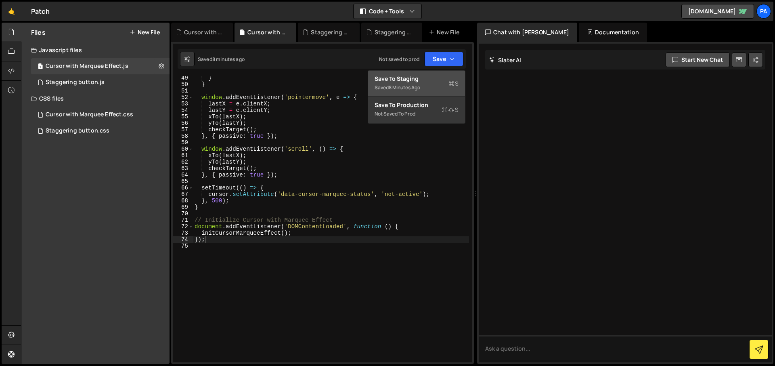
click at [423, 77] on div "Save to Staging S" at bounding box center [417, 79] width 84 height 8
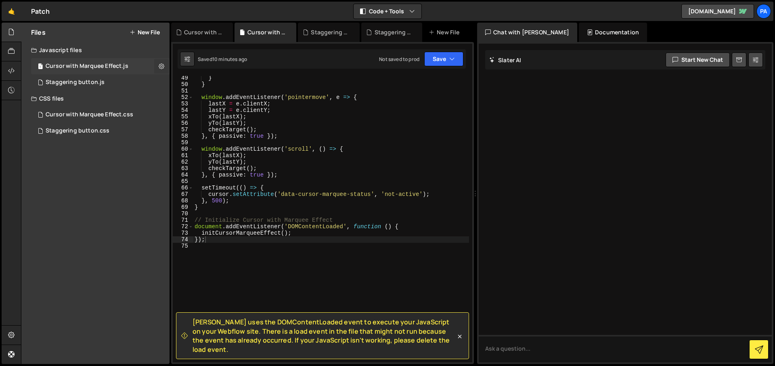
click at [160, 64] on icon at bounding box center [162, 66] width 6 height 8
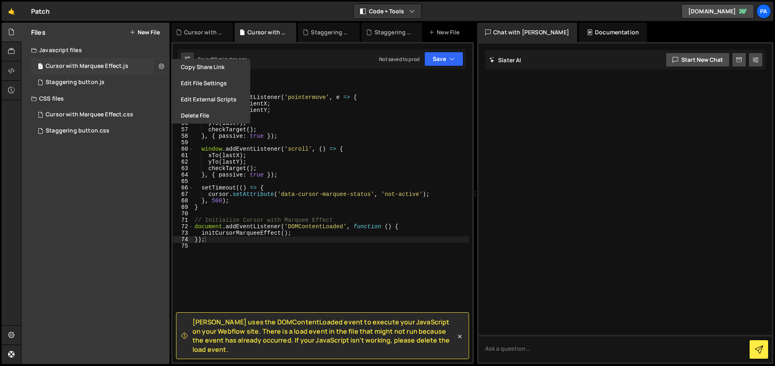
click at [161, 65] on icon at bounding box center [162, 66] width 6 height 8
click at [96, 67] on div "Cursor with Marquee Effect.js" at bounding box center [87, 66] width 83 height 7
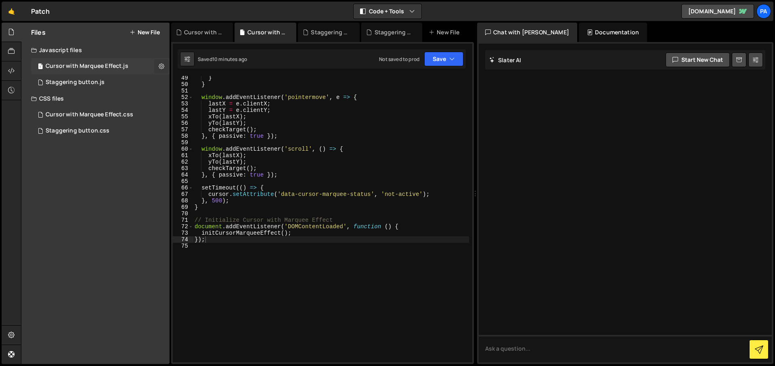
click at [160, 67] on icon at bounding box center [162, 66] width 6 height 8
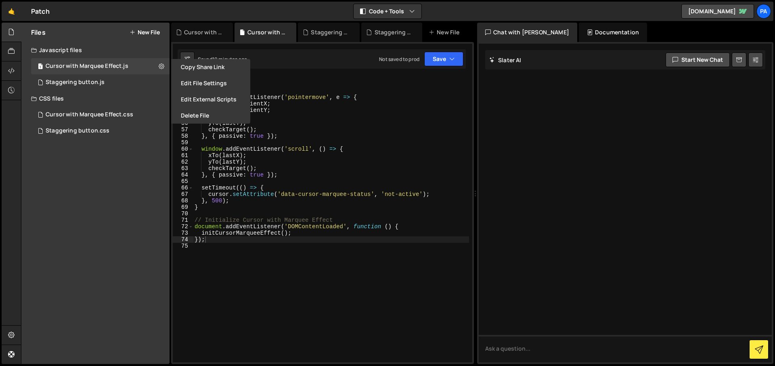
click at [126, 183] on div "Files New File Create your first file Get started by starting a Javascript or C…" at bounding box center [95, 193] width 148 height 341
click at [15, 71] on icon at bounding box center [11, 70] width 6 height 9
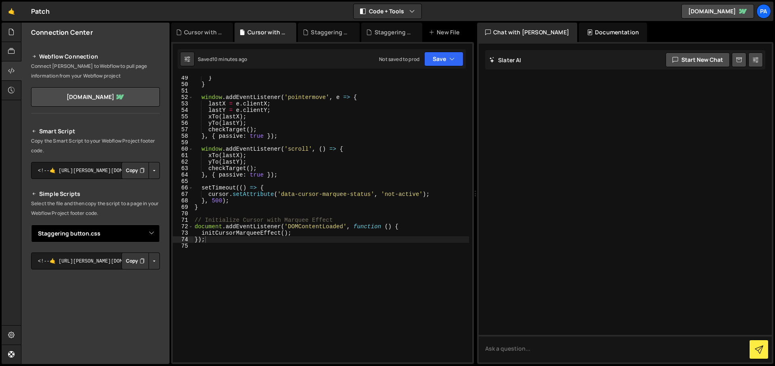
click at [119, 234] on select "Select File Staggering button.js Staggering button.css Cursor with Marquee Effe…" at bounding box center [95, 233] width 129 height 18
click at [31, 224] on select "Select File Staggering button.js Staggering button.css Cursor with Marquee Effe…" at bounding box center [95, 233] width 129 height 18
click at [150, 170] on button "Button group with nested dropdown" at bounding box center [154, 170] width 11 height 17
click at [151, 169] on button "Button group with nested dropdown" at bounding box center [154, 170] width 11 height 17
click at [151, 236] on select "Select File Staggering button.js Staggering button.css Cursor with Marquee Effe…" at bounding box center [95, 233] width 129 height 18
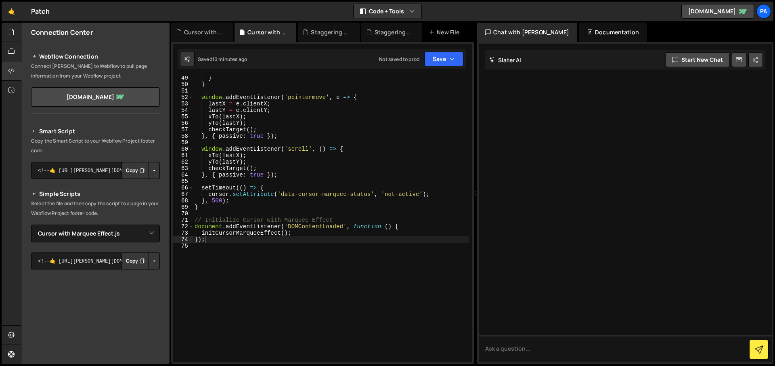
click at [150, 259] on button "Button group with nested dropdown" at bounding box center [154, 260] width 11 height 17
click at [137, 280] on link "Copy Staging js" at bounding box center [125, 275] width 67 height 11
click at [123, 236] on select "Select File Staggering button.js Staggering button.css Cursor with Marquee Effe…" at bounding box center [95, 233] width 129 height 18
select select "46665"
click at [31, 224] on select "Select File Staggering button.js Staggering button.css Cursor with Marquee Effe…" at bounding box center [95, 233] width 129 height 18
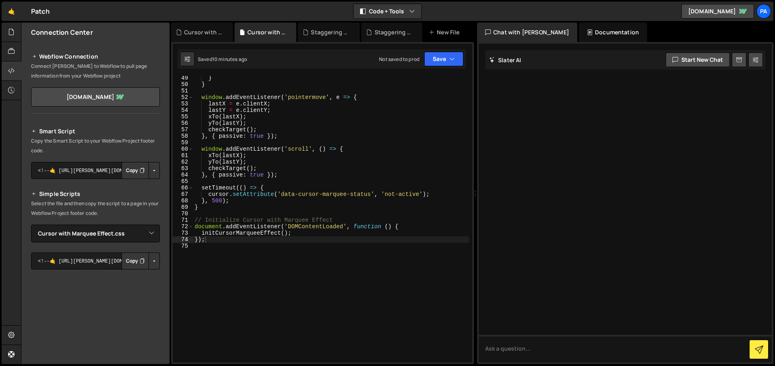
click at [149, 261] on button "Button group with nested dropdown" at bounding box center [154, 260] width 11 height 17
click at [144, 275] on link "Copy Staging css" at bounding box center [124, 275] width 72 height 11
click at [459, 59] on button "Save" at bounding box center [443, 59] width 39 height 15
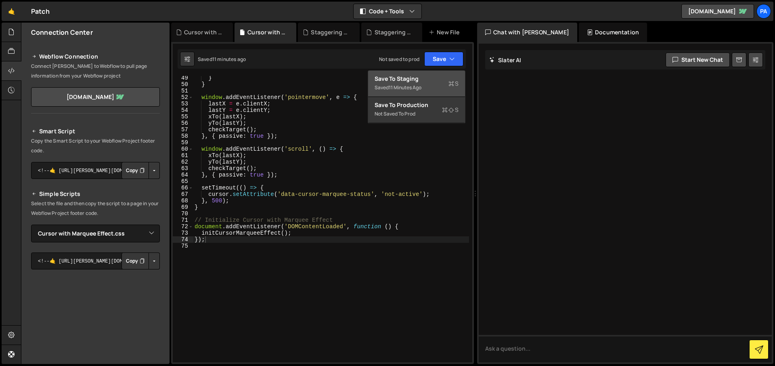
click at [450, 84] on icon at bounding box center [451, 84] width 6 height 8
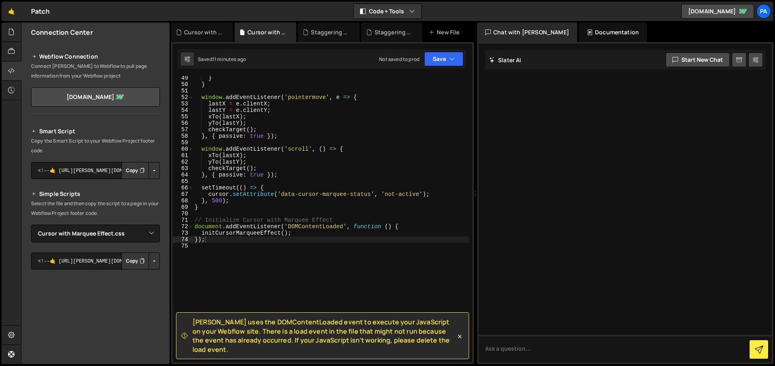
click at [151, 168] on button "Button group with nested dropdown" at bounding box center [154, 170] width 11 height 17
click at [14, 48] on icon at bounding box center [11, 51] width 6 height 9
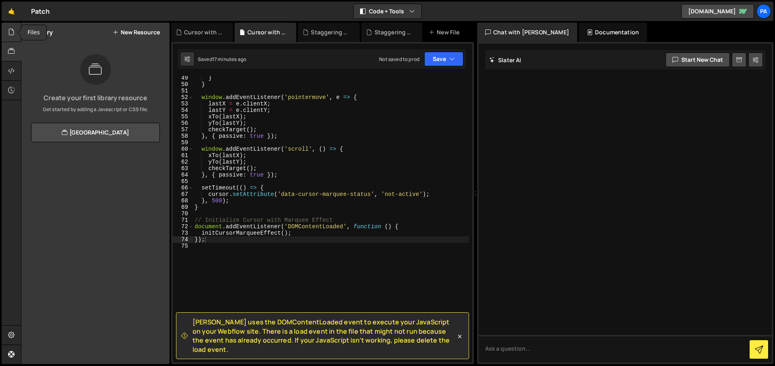
click at [13, 33] on icon at bounding box center [11, 31] width 6 height 9
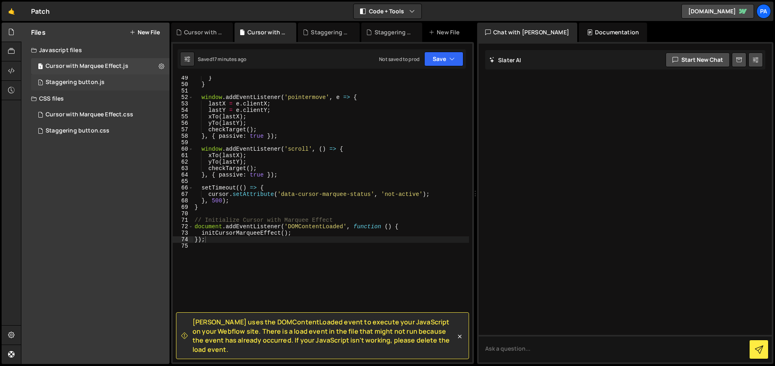
click at [73, 78] on div "1 Staggering button.js 0" at bounding box center [100, 82] width 138 height 16
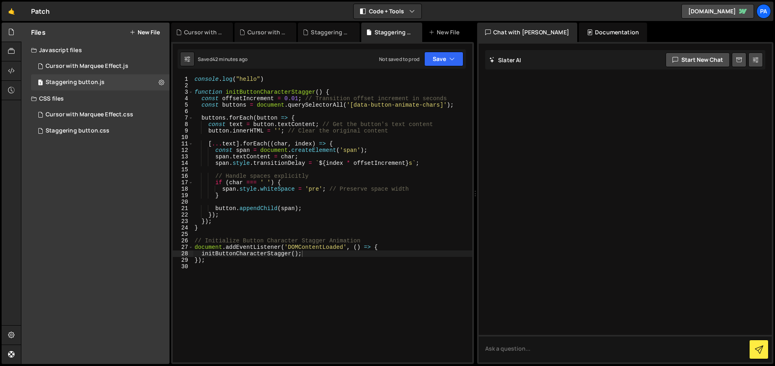
click at [319, 266] on div "console . log ( "hello" ) function initButtonCharacterStagger ( ) { const offse…" at bounding box center [332, 225] width 279 height 299
type textarea "});"
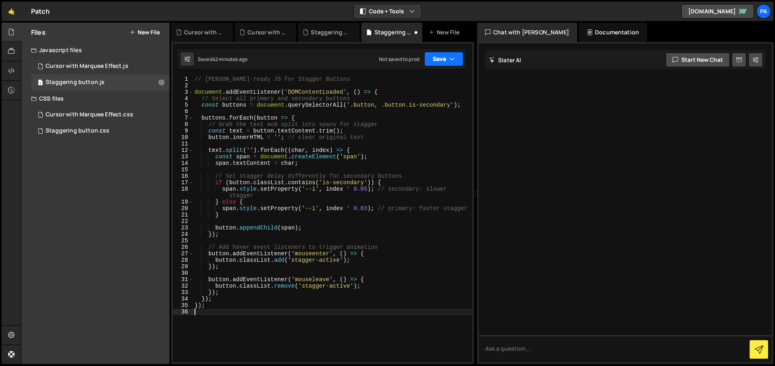
click at [448, 61] on button "Save" at bounding box center [443, 59] width 39 height 15
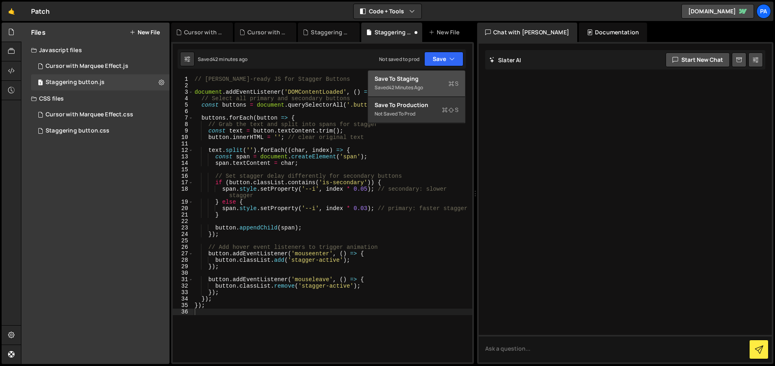
click at [424, 80] on div "Save to Staging S" at bounding box center [417, 79] width 84 height 8
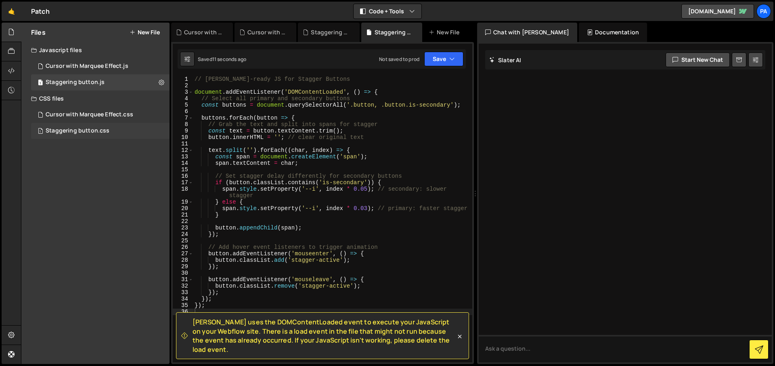
click at [84, 132] on div "Staggering button.css" at bounding box center [78, 130] width 64 height 7
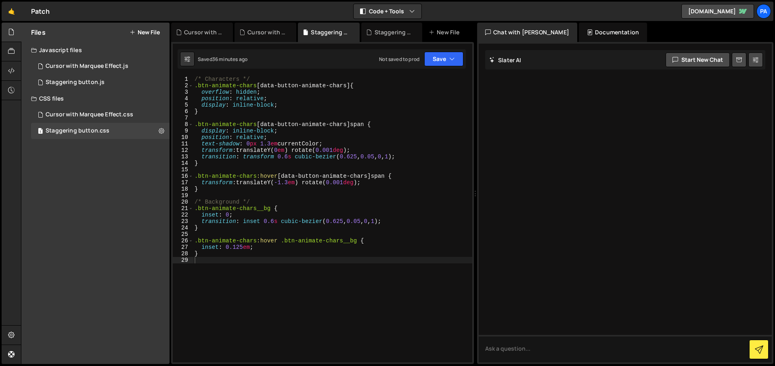
click at [268, 265] on div "/* Characters */ .btn-animate-chars [ data-button-animate-chars ] { overflow : …" at bounding box center [332, 225] width 279 height 299
type textarea "}"
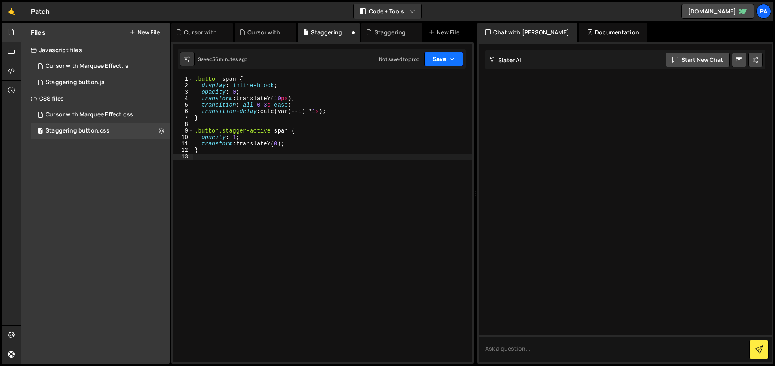
click at [443, 65] on button "Save" at bounding box center [443, 59] width 39 height 15
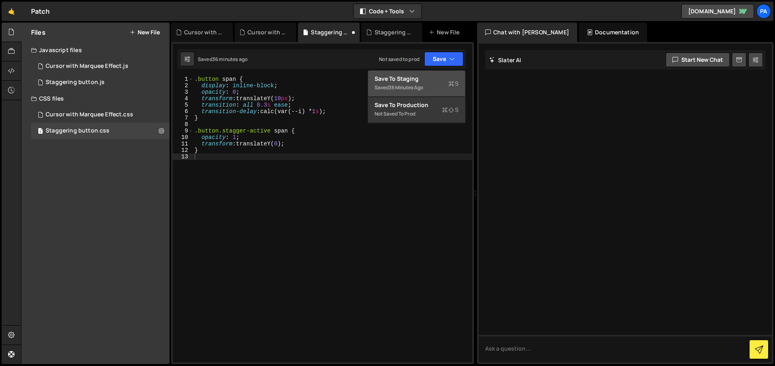
click at [430, 77] on div "Save to Staging S" at bounding box center [417, 79] width 84 height 8
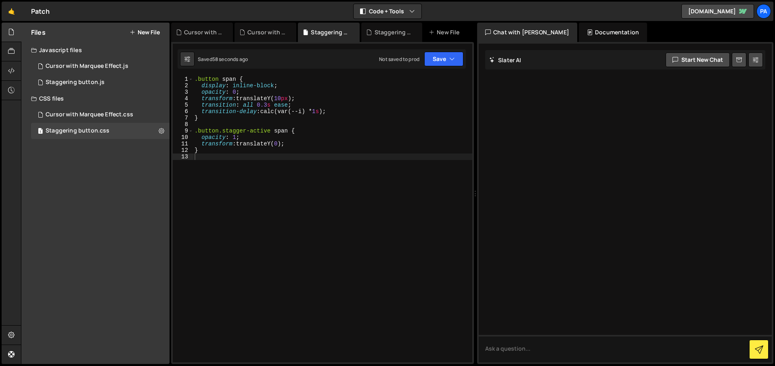
click at [255, 155] on div ".button span { display : inline-block ; opacity : 0 ; transform : translateY( 1…" at bounding box center [332, 225] width 279 height 299
type textarea "}"
click at [458, 60] on button "Save" at bounding box center [443, 59] width 39 height 15
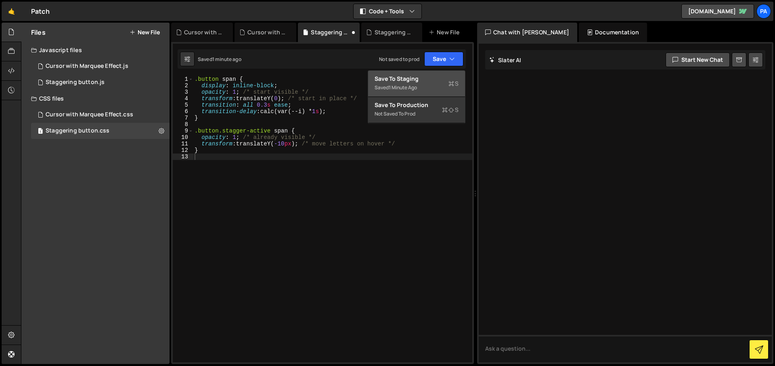
click at [443, 76] on div "Save to Staging S" at bounding box center [417, 79] width 84 height 8
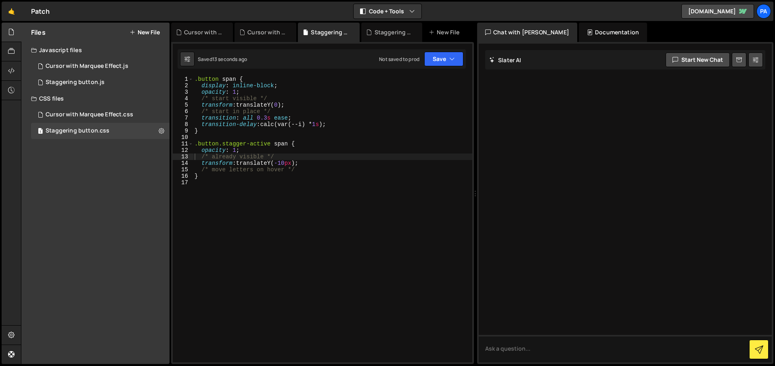
click at [290, 180] on div ".button span { display : inline-block ; opacity : 1 ; /* start visible */ trans…" at bounding box center [332, 225] width 279 height 299
click at [296, 188] on div ".button span { display : inline-block ; opacity : 1 ; /* start visible */ trans…" at bounding box center [332, 225] width 279 height 299
type textarea "}"
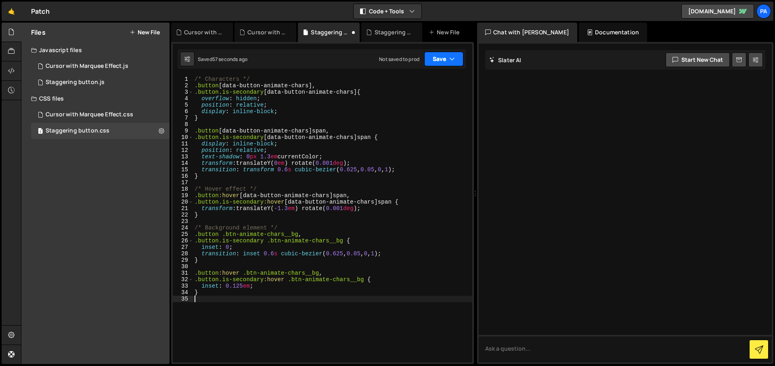
click at [434, 59] on button "Save" at bounding box center [443, 59] width 39 height 15
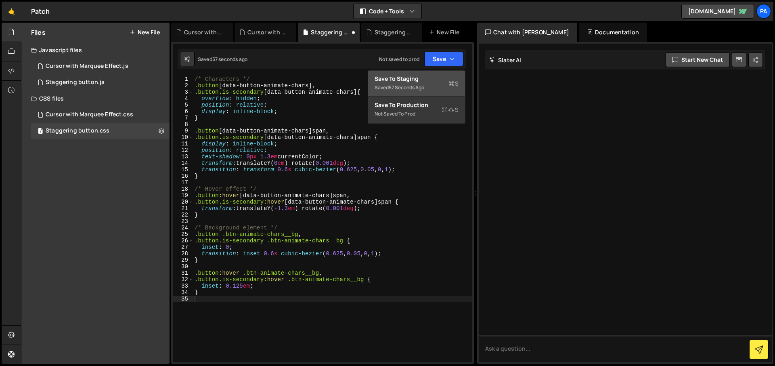
click at [427, 74] on button "Save to Staging S Saved 57 seconds ago" at bounding box center [416, 84] width 97 height 26
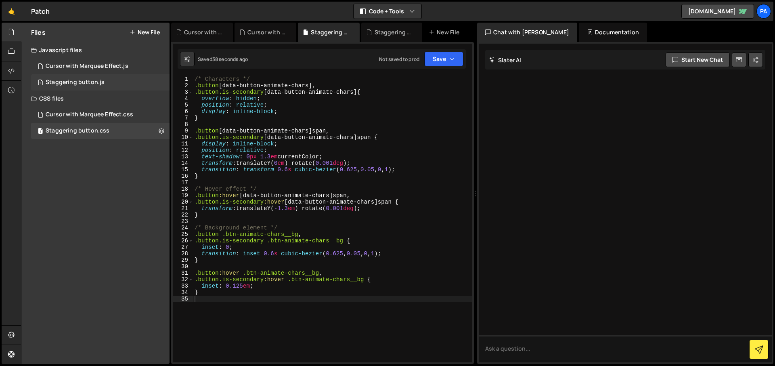
click at [71, 79] on div "Staggering button.js" at bounding box center [75, 82] width 59 height 7
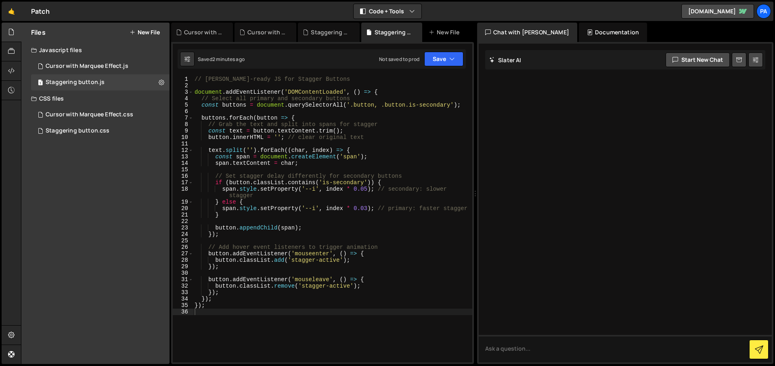
click at [366, 163] on div "// [PERSON_NAME]-ready JS for Stagger Buttons document . addEventListener ( 'DO…" at bounding box center [332, 225] width 279 height 299
type textarea "});"
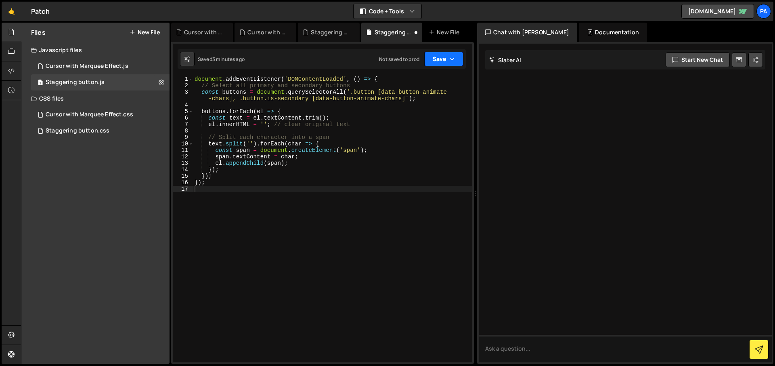
click at [446, 64] on button "Save" at bounding box center [443, 59] width 39 height 15
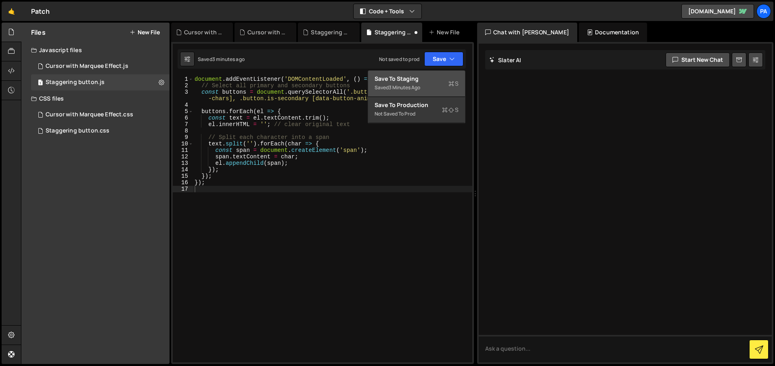
click at [435, 81] on div "Save to Staging S" at bounding box center [417, 79] width 84 height 8
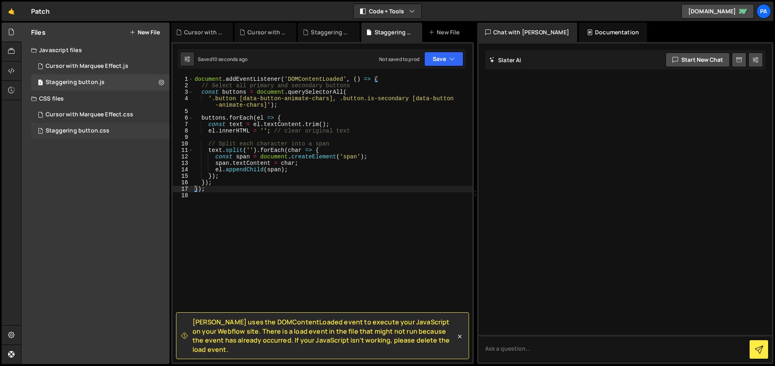
click at [71, 125] on div "1 Staggering button.css 0" at bounding box center [100, 131] width 138 height 16
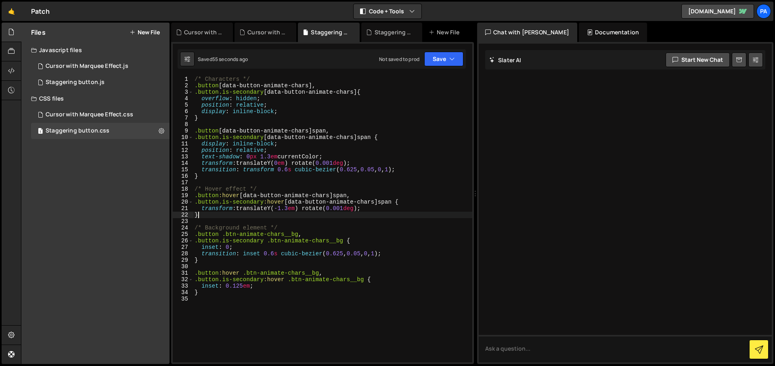
click at [316, 216] on div "/* Characters */ .button [ data-button-animate-chars ], .button.is-secondary [ …" at bounding box center [332, 225] width 279 height 299
type textarea "}"
click at [447, 66] on button "Save" at bounding box center [443, 59] width 39 height 15
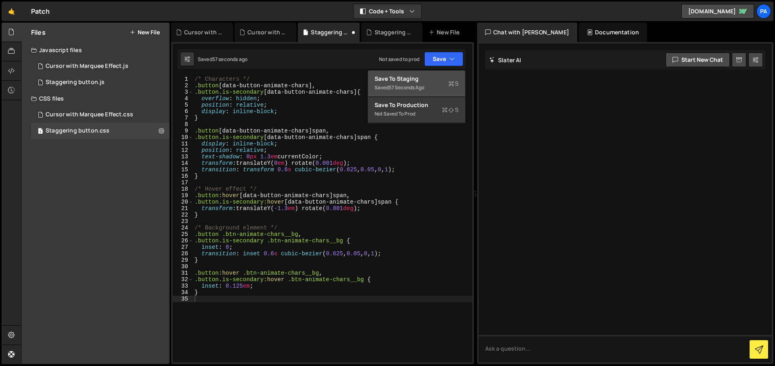
click at [435, 81] on div "Save to Staging S" at bounding box center [417, 79] width 84 height 8
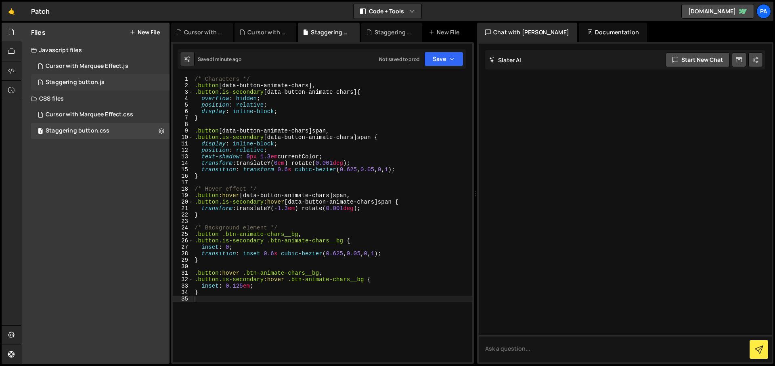
click at [59, 83] on div "Staggering button.js" at bounding box center [75, 82] width 59 height 7
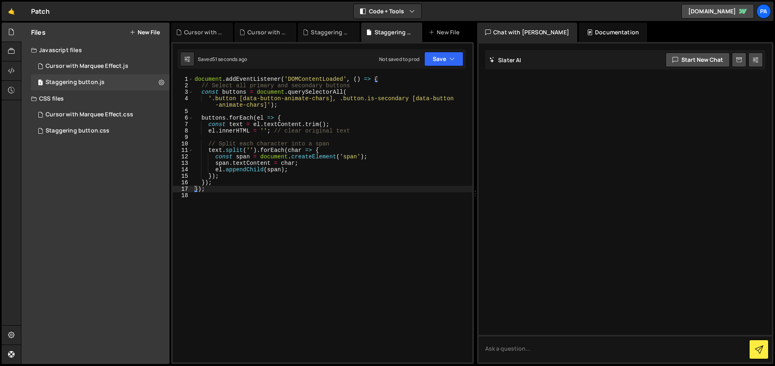
click at [343, 164] on div "document . addEventListener ( 'DOMContentLoaded' , ( ) => { // Select all prima…" at bounding box center [332, 225] width 279 height 299
type textarea "});"
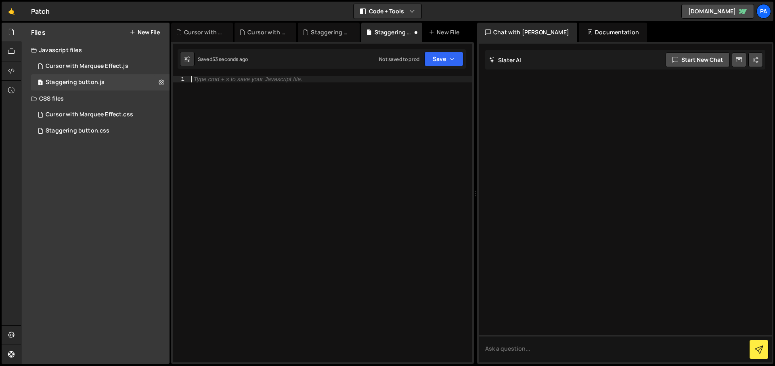
paste textarea "});"
type textarea "});"
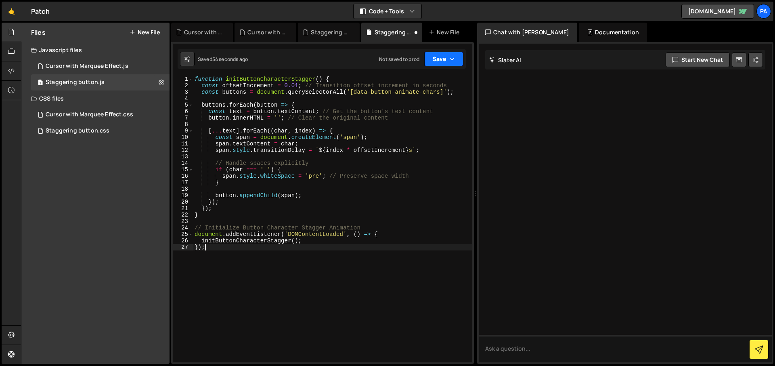
click at [439, 57] on button "Save" at bounding box center [443, 59] width 39 height 15
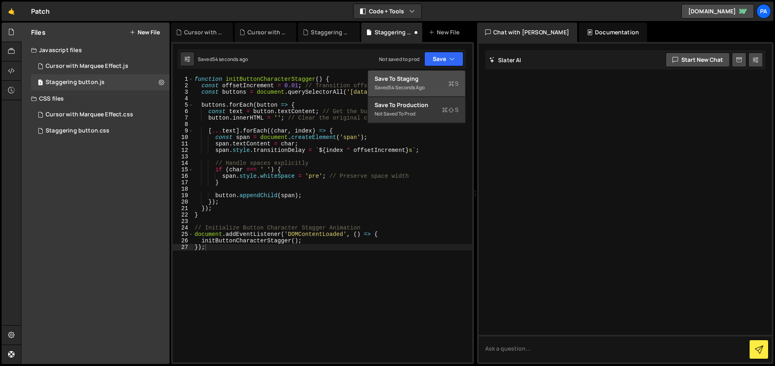
click at [438, 79] on div "Save to Staging S" at bounding box center [417, 79] width 84 height 8
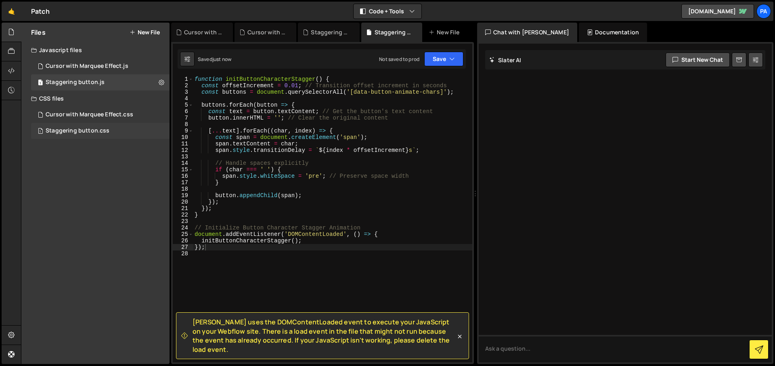
click at [53, 130] on div "Staggering button.css" at bounding box center [78, 130] width 64 height 7
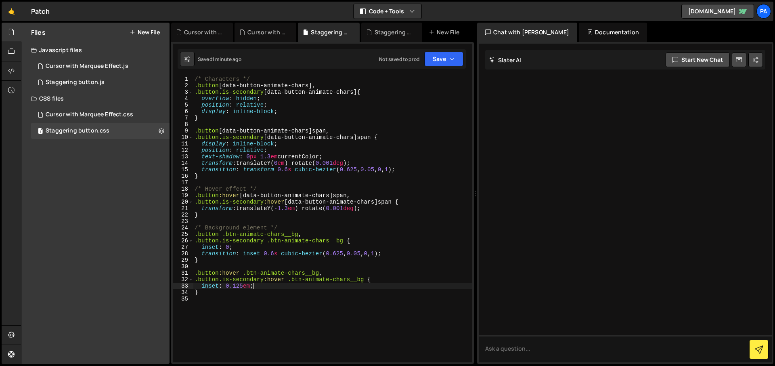
click at [341, 285] on div "/* Characters */ .button [ data-button-animate-chars ], .button.is-secondary [ …" at bounding box center [332, 225] width 279 height 299
type textarea "}"
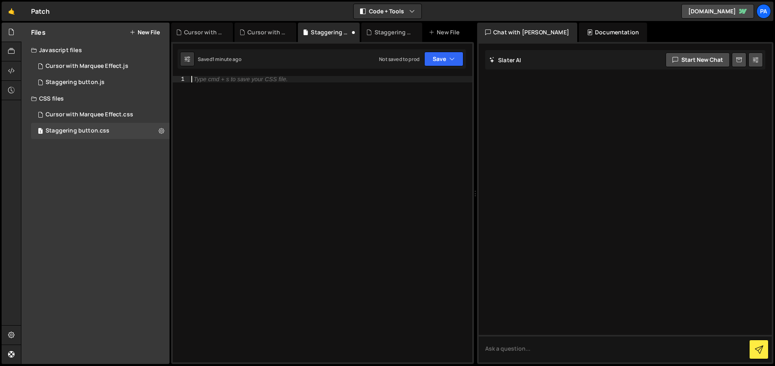
paste textarea "}"
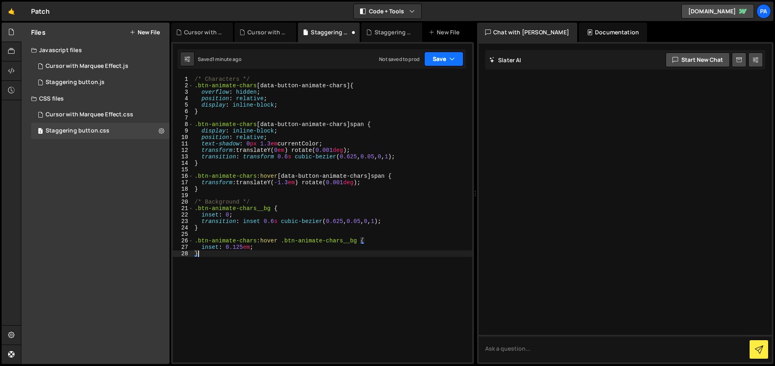
click at [441, 59] on button "Save" at bounding box center [443, 59] width 39 height 15
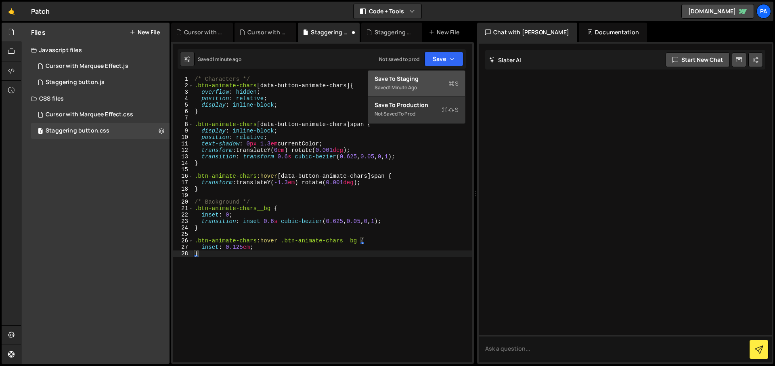
click at [401, 80] on div "Save to Staging S" at bounding box center [417, 79] width 84 height 8
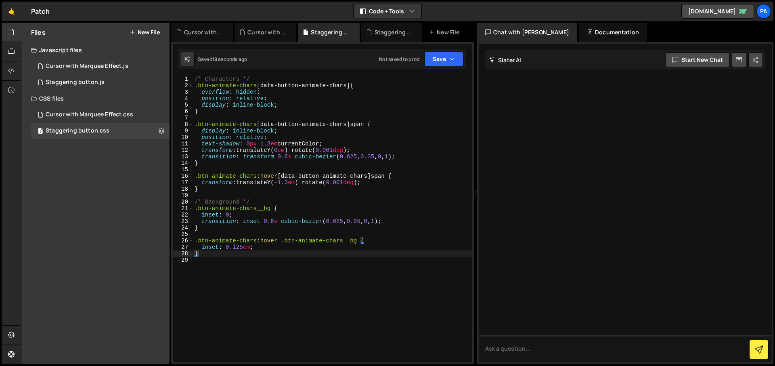
type textarea "transform: translateY(-1.3em) rotate(0.001deg);"
click at [410, 179] on div "/* Characters */ .btn-animate-chars [ data-button-animate-chars ] { overflow : …" at bounding box center [332, 225] width 279 height 299
click at [80, 79] on div "Staggering button.js" at bounding box center [75, 82] width 59 height 7
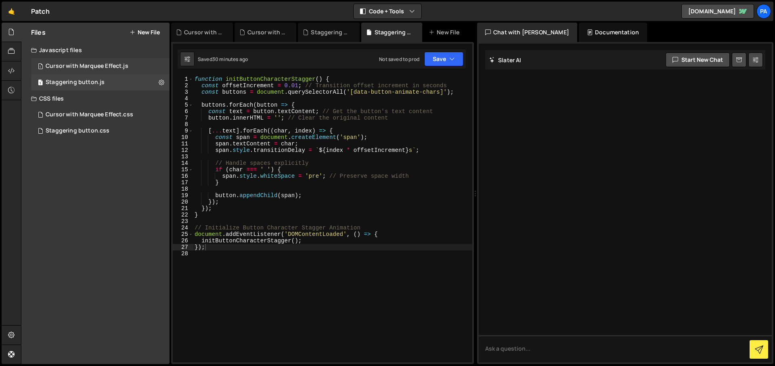
click at [161, 64] on div "1 Cursor with Marquee Effect.js 0" at bounding box center [100, 66] width 138 height 16
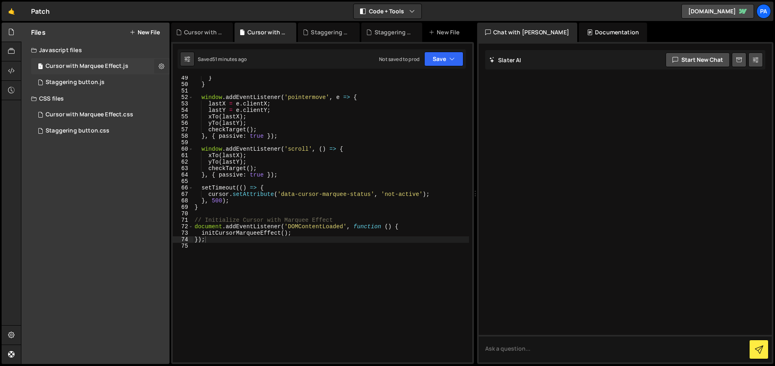
click at [161, 65] on icon at bounding box center [162, 66] width 6 height 8
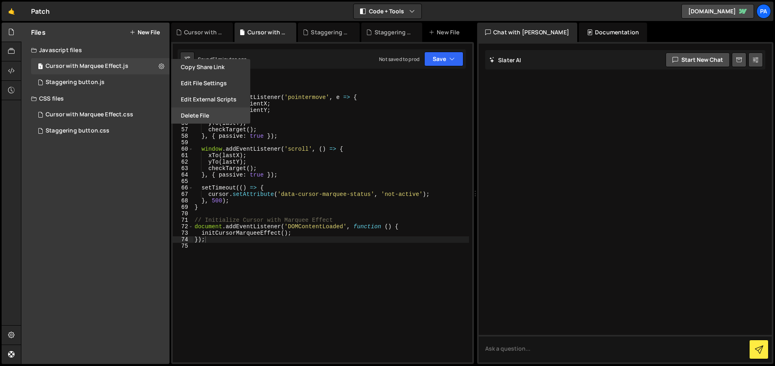
click at [203, 119] on button "Delete File" at bounding box center [210, 115] width 79 height 16
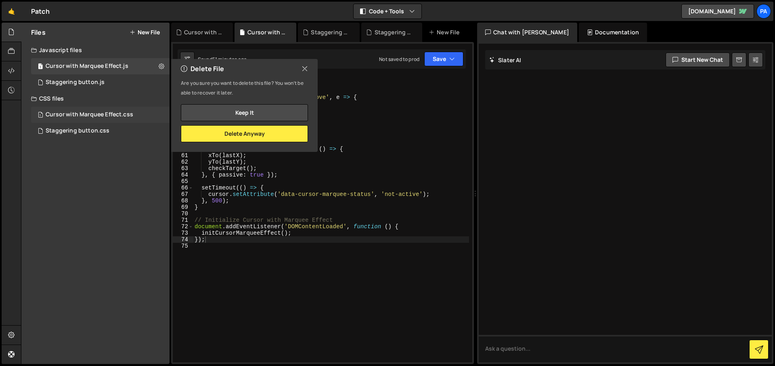
click at [152, 114] on div "1 Cursor with Marquee Effect.css 0" at bounding box center [100, 115] width 138 height 16
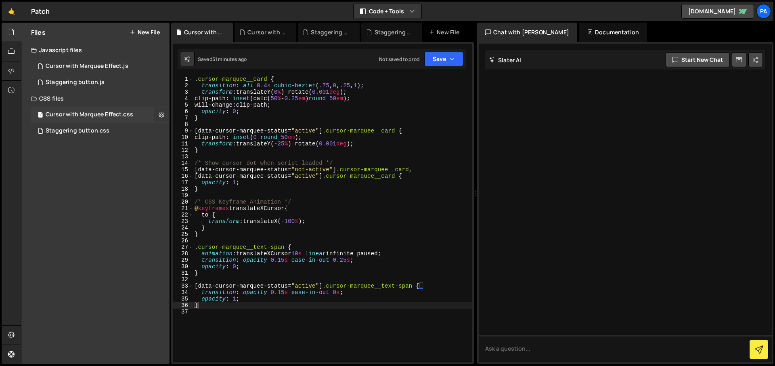
click at [163, 115] on icon at bounding box center [162, 115] width 6 height 8
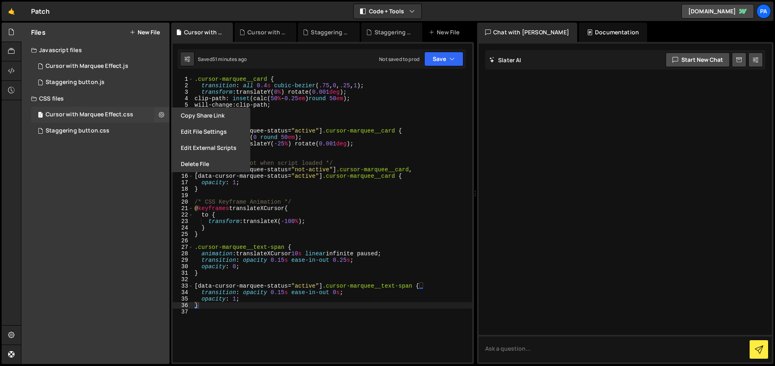
click at [149, 115] on div "1 Cursor with Marquee Effect.css 0" at bounding box center [100, 115] width 138 height 16
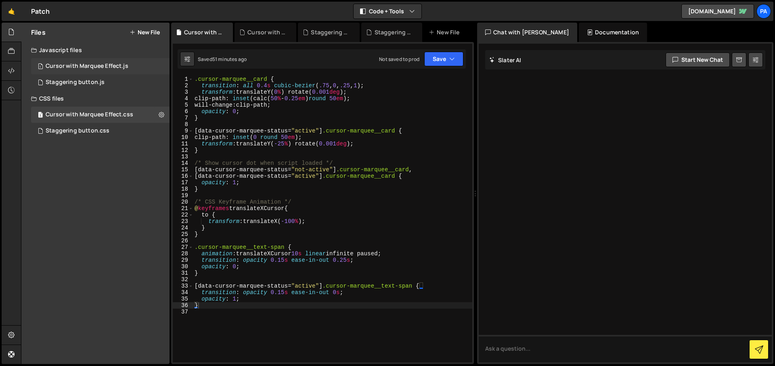
click at [133, 69] on div "1 Cursor with Marquee Effect.js 0" at bounding box center [100, 66] width 138 height 16
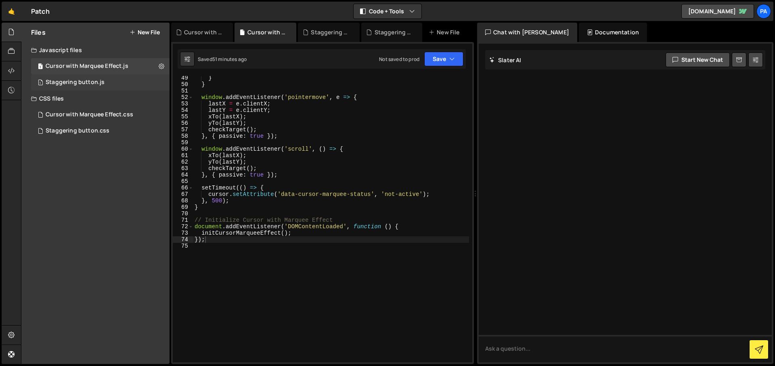
click at [117, 79] on div "1 Staggering button.js 0" at bounding box center [100, 82] width 138 height 16
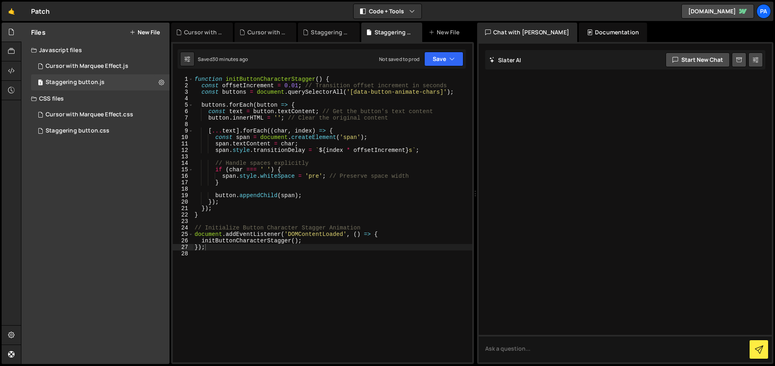
type textarea "const span = document.createElement('span');"
click at [279, 138] on div "function initButtonCharacterStagger ( ) { const offsetIncrement = 0.01 ; // Tra…" at bounding box center [332, 225] width 279 height 299
click at [161, 64] on div "1 Cursor with Marquee Effect.js 0" at bounding box center [100, 66] width 138 height 16
click at [161, 65] on icon at bounding box center [162, 66] width 6 height 8
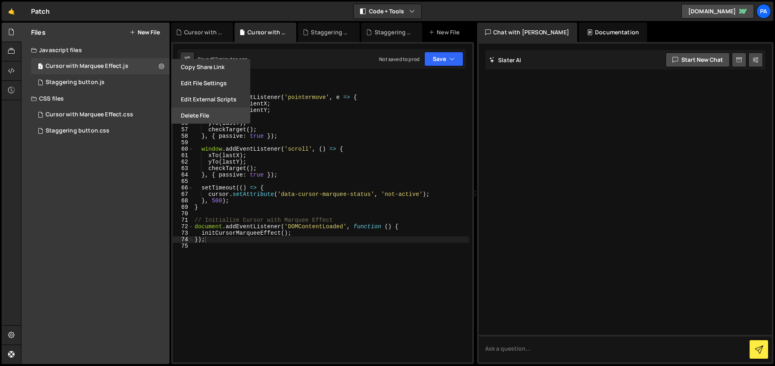
click at [197, 114] on button "Delete File" at bounding box center [210, 115] width 79 height 16
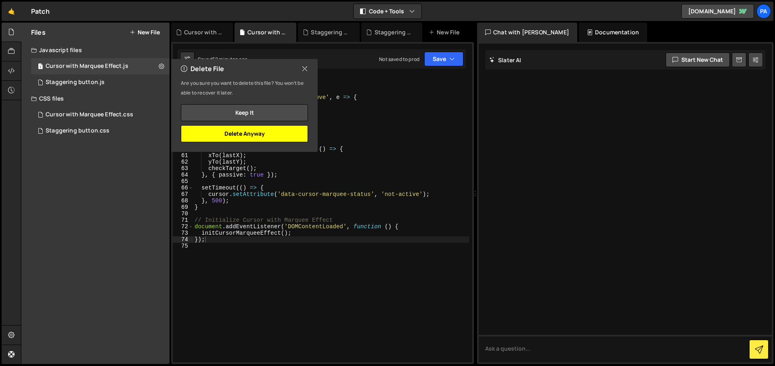
click at [245, 139] on button "Delete Anyway" at bounding box center [244, 133] width 127 height 17
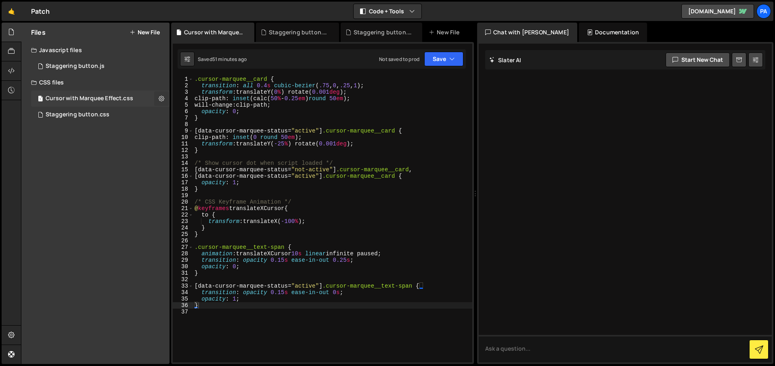
click at [161, 100] on icon at bounding box center [162, 98] width 6 height 8
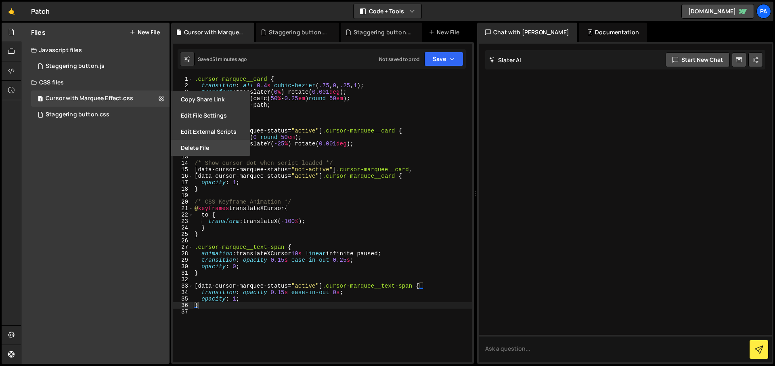
click at [207, 144] on button "Delete File" at bounding box center [210, 148] width 79 height 16
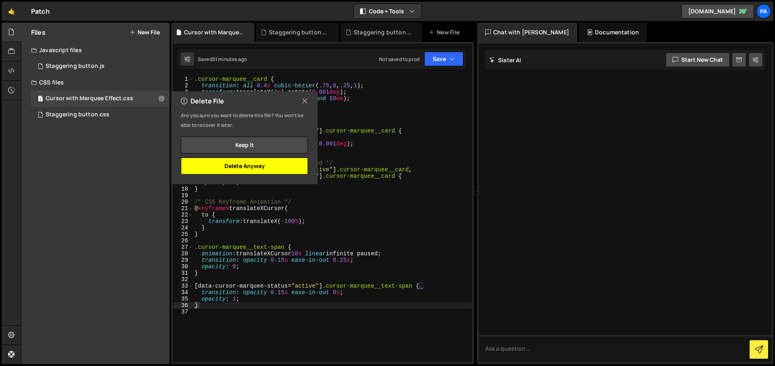
click at [266, 170] on button "Delete Anyway" at bounding box center [244, 165] width 127 height 17
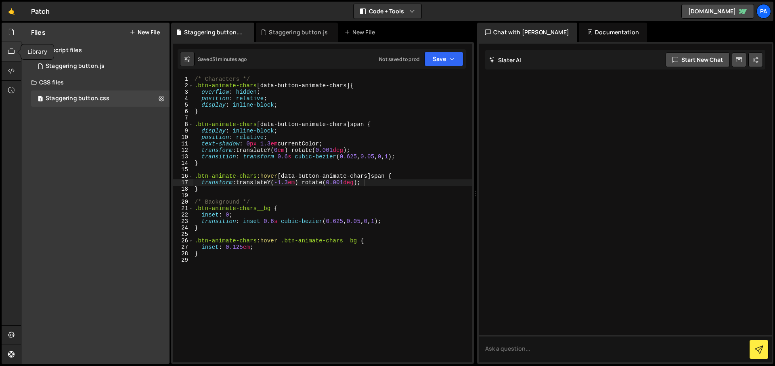
click at [13, 52] on icon at bounding box center [11, 51] width 6 height 9
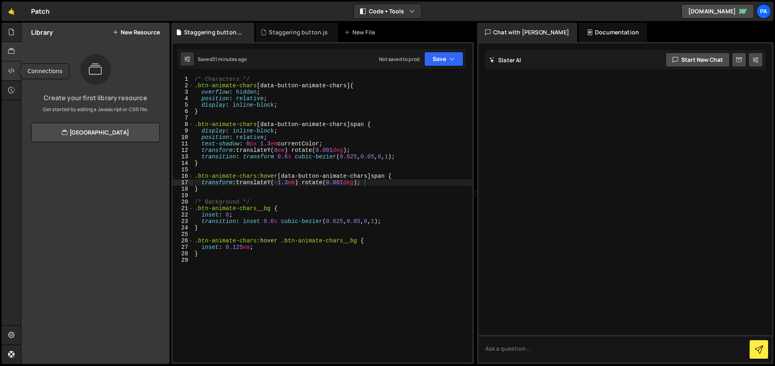
click at [8, 69] on icon at bounding box center [11, 70] width 6 height 9
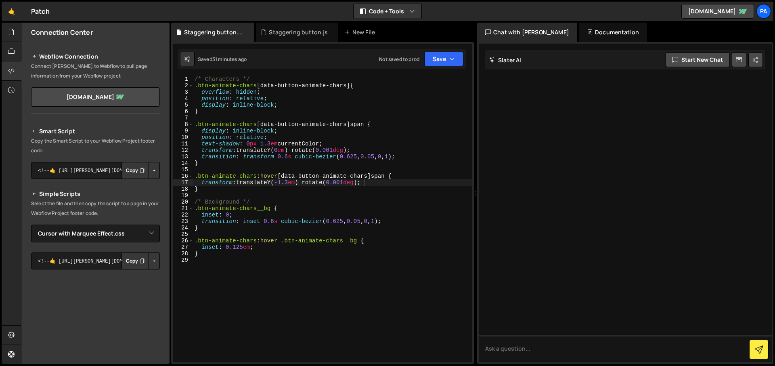
click at [133, 174] on button "Copy" at bounding box center [134, 170] width 27 height 17
click at [17, 37] on div at bounding box center [12, 32] width 20 height 19
